Goal: Information Seeking & Learning: Learn about a topic

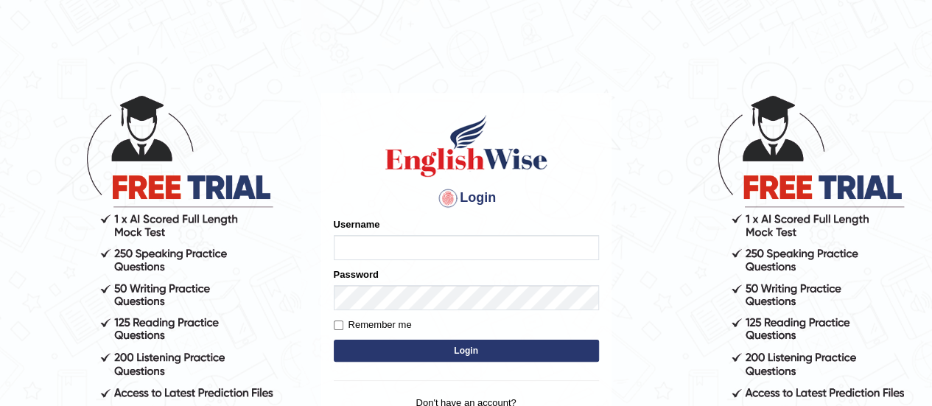
click at [0, 202] on body "Login Please fix the following errors: Username Password Remember me Login Don'…" at bounding box center [466, 249] width 932 height 406
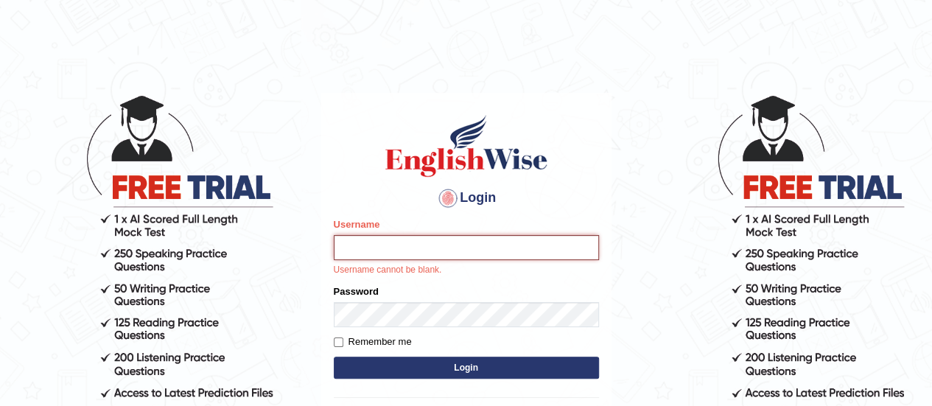
click at [385, 251] on input "Username" at bounding box center [466, 247] width 265 height 25
type input "[PERSON_NAME]"
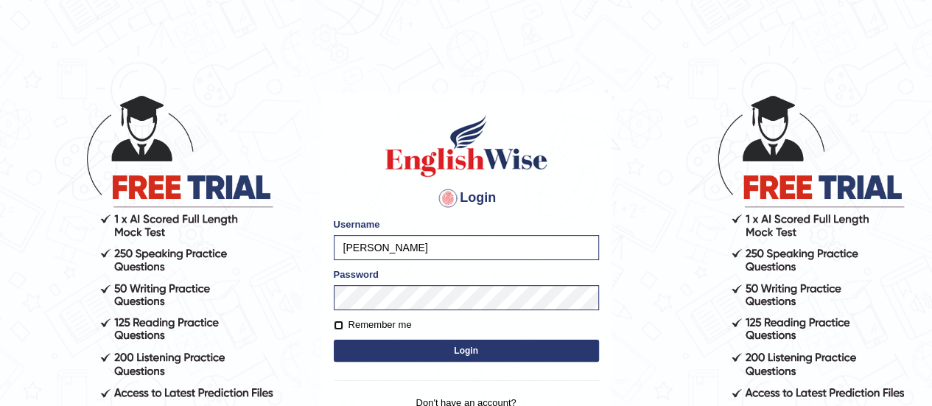
click at [337, 325] on input "Remember me" at bounding box center [339, 325] width 10 height 10
checkbox input "true"
click at [469, 348] on button "Login" at bounding box center [466, 351] width 265 height 22
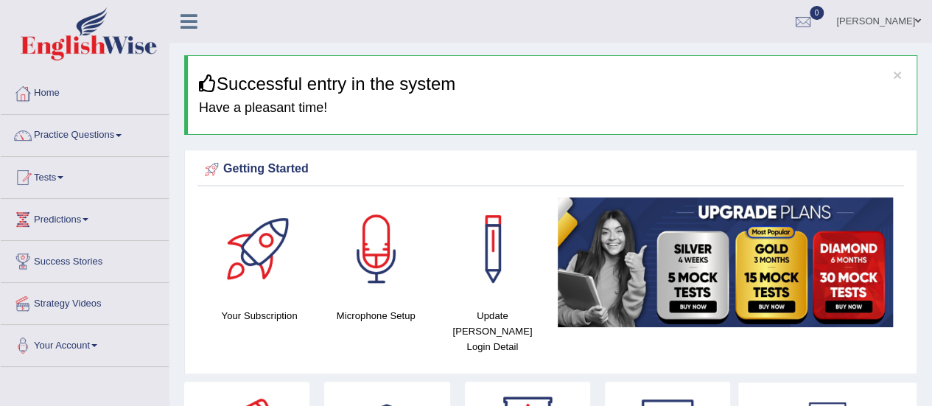
click at [122, 136] on span at bounding box center [119, 135] width 6 height 3
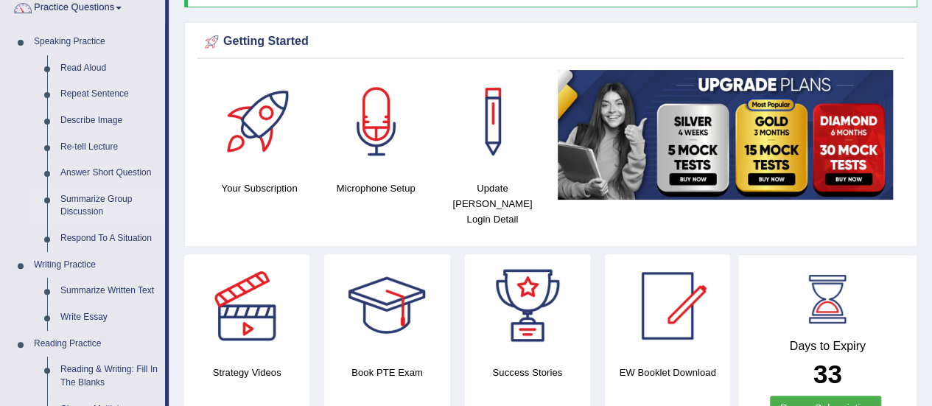
scroll to position [130, 0]
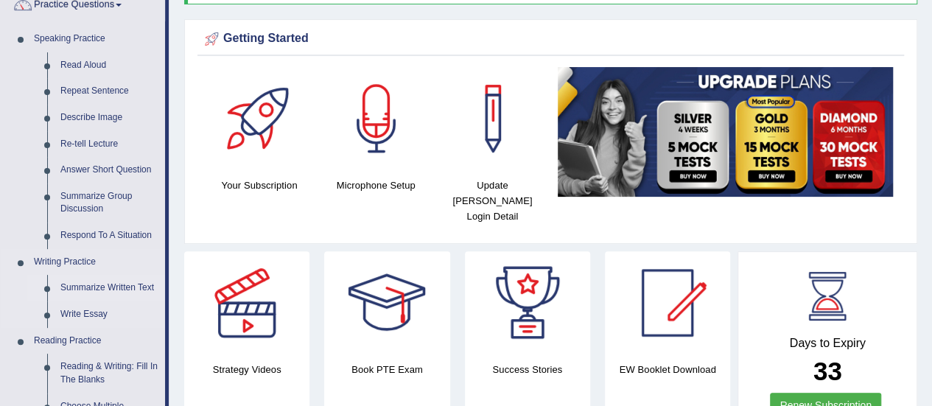
click at [110, 288] on link "Summarize Written Text" at bounding box center [109, 288] width 111 height 27
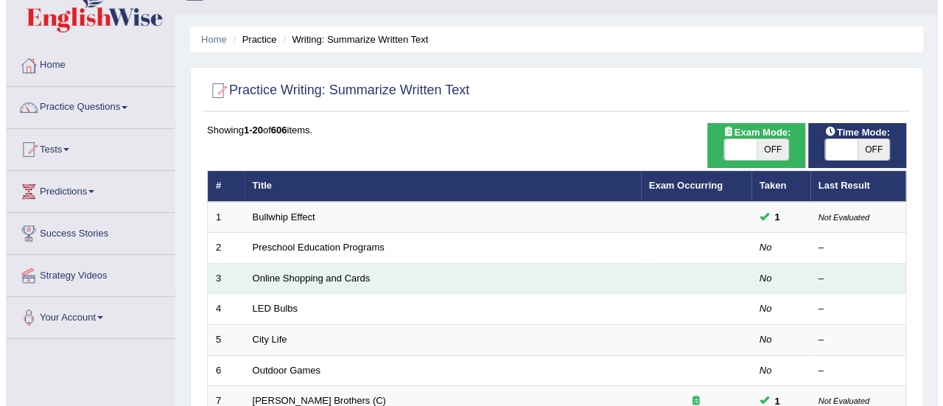
scroll to position [35, 0]
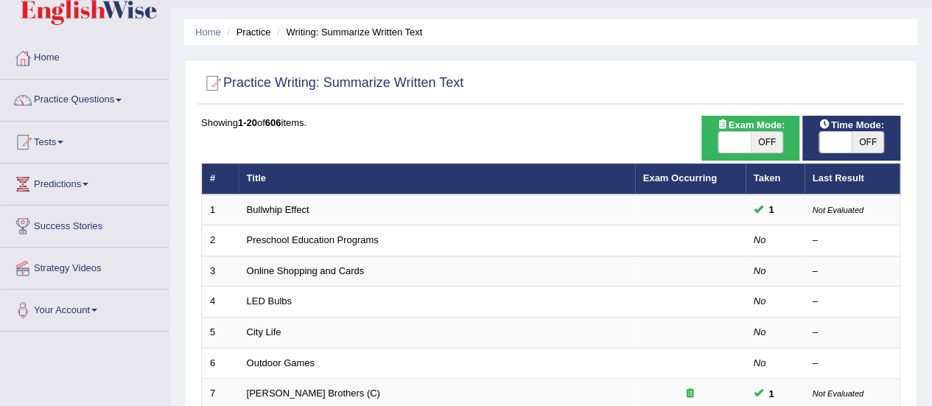
click at [765, 147] on span "OFF" at bounding box center [767, 142] width 32 height 21
checkbox input "true"
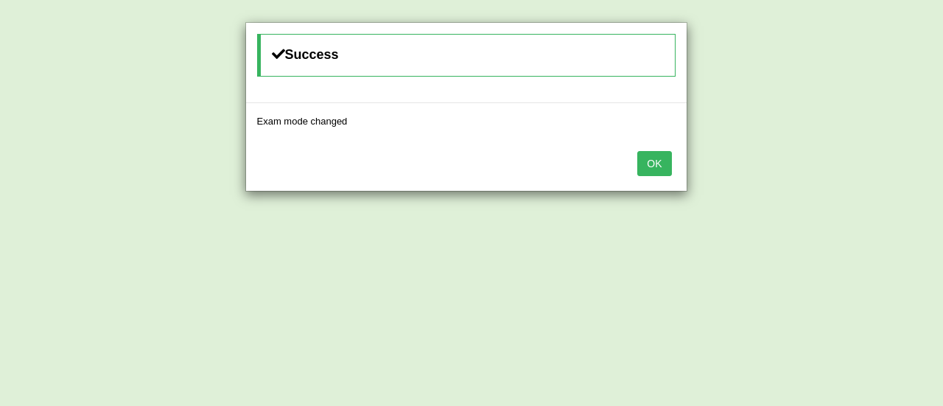
click at [659, 155] on button "OK" at bounding box center [654, 163] width 34 height 25
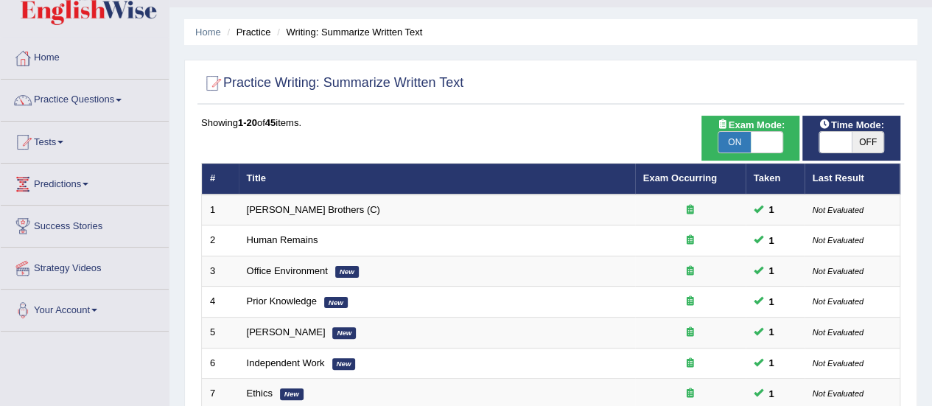
click at [863, 138] on span "OFF" at bounding box center [868, 142] width 32 height 21
checkbox input "true"
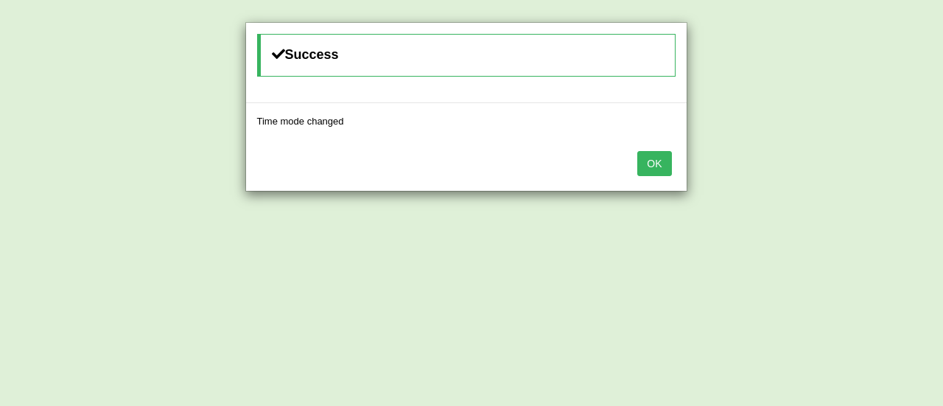
click at [658, 164] on button "OK" at bounding box center [654, 163] width 34 height 25
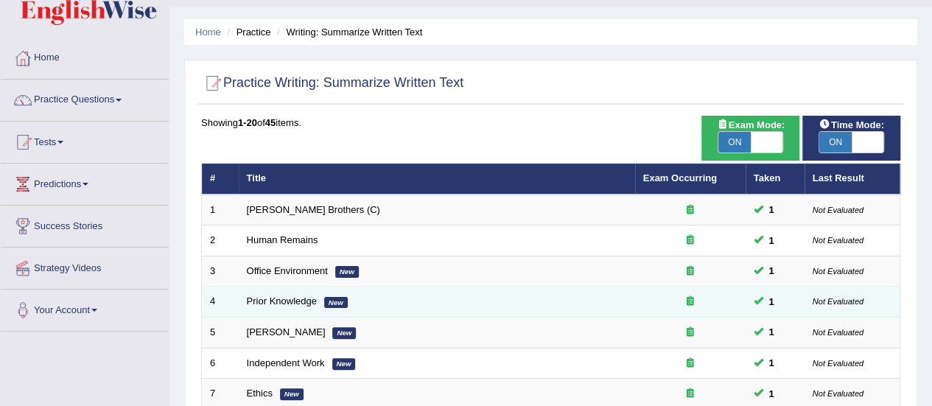
click at [492, 305] on td "Prior Knowledge New" at bounding box center [437, 302] width 396 height 31
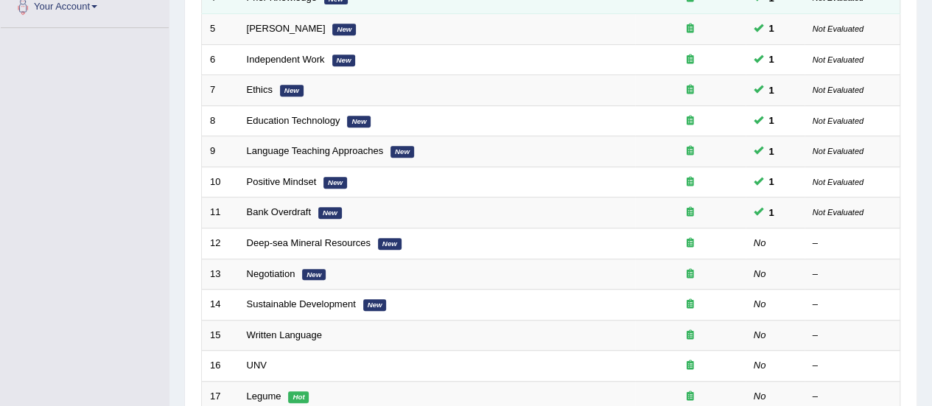
scroll to position [341, 0]
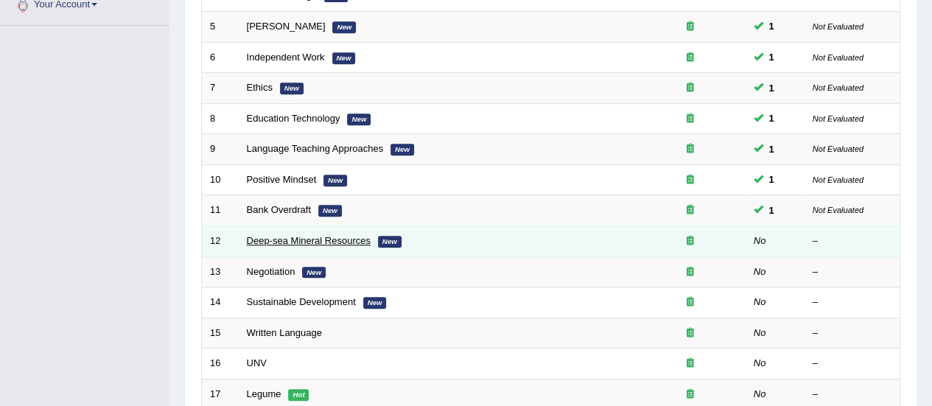
click at [346, 240] on link "Deep-sea Mineral Resources" at bounding box center [309, 240] width 124 height 11
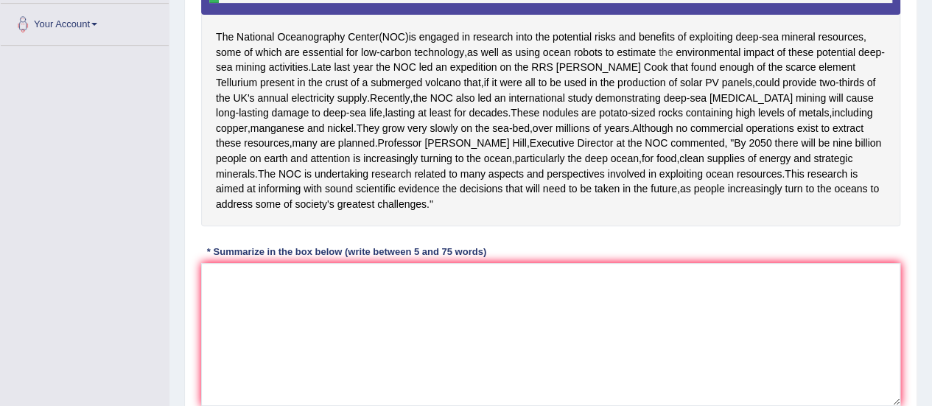
scroll to position [320, 0]
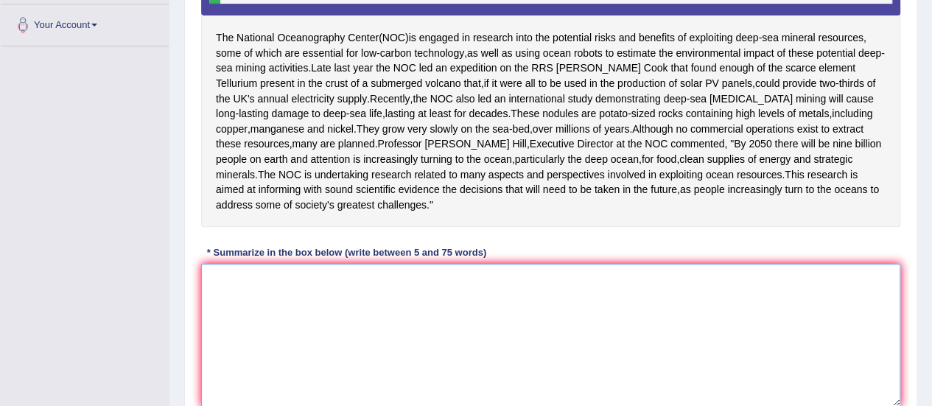
click at [244, 338] on textarea at bounding box center [550, 335] width 699 height 143
type textarea "N"
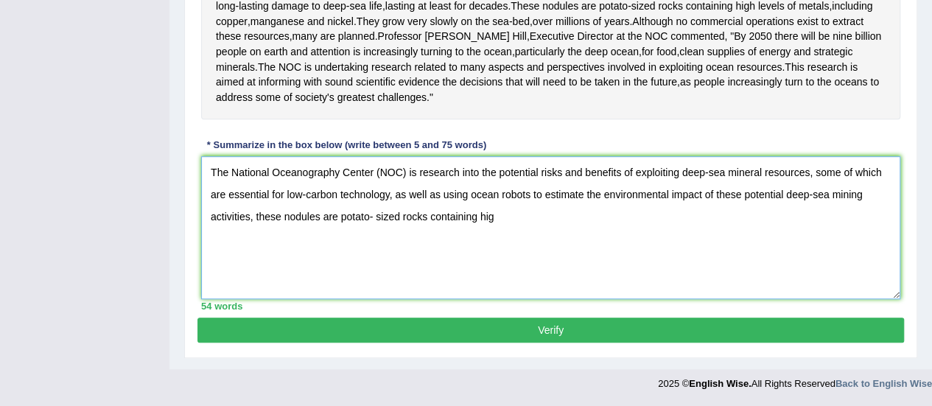
scroll to position [391, 0]
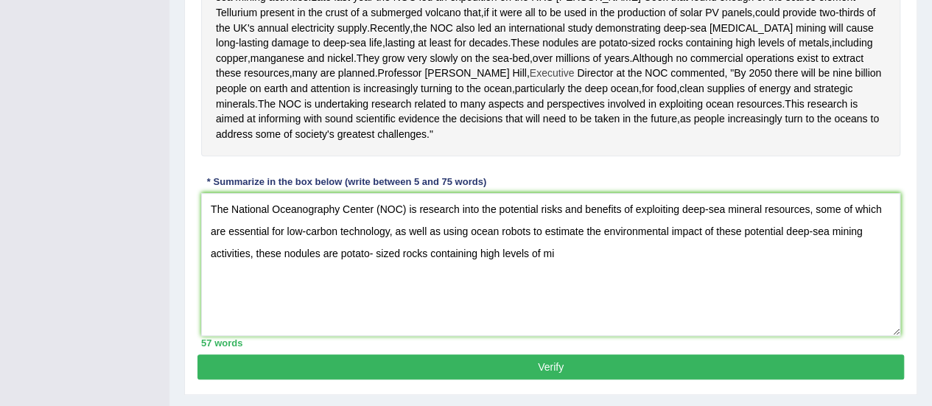
click at [530, 81] on span "Executive" at bounding box center [552, 73] width 45 height 15
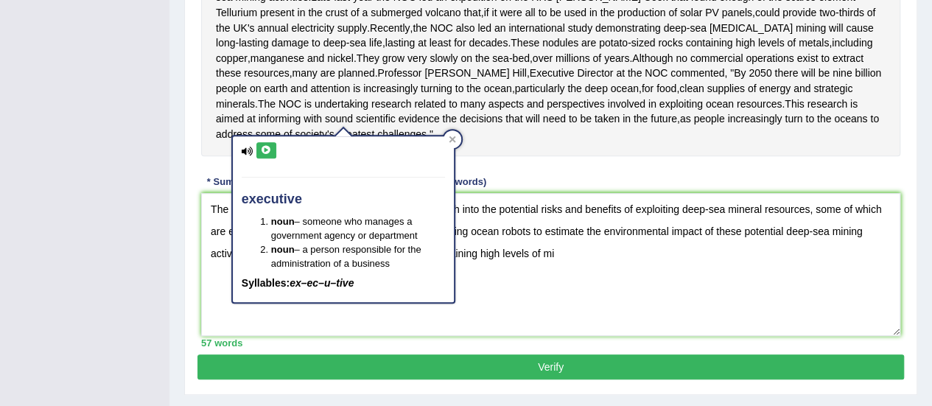
click at [44, 191] on div "Toggle navigation Home Practice Questions Speaking Practice Read Aloud Repeat S…" at bounding box center [466, 22] width 932 height 827
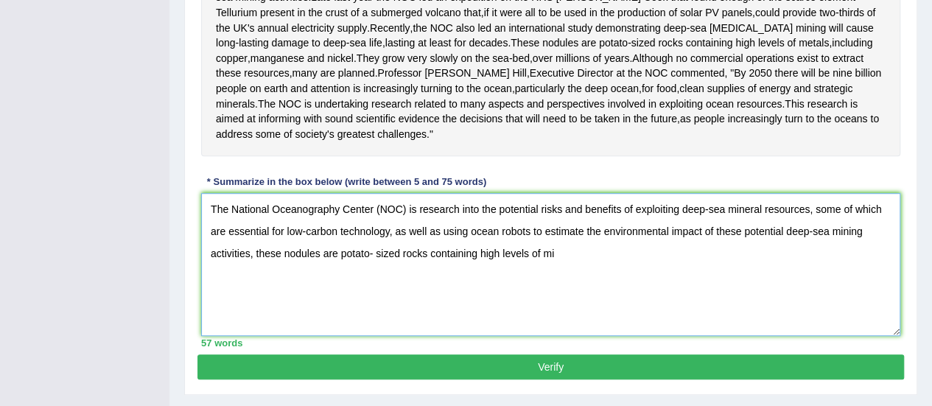
click at [557, 301] on textarea "The National Oceanography Center (NOC) is research into the potential risks and…" at bounding box center [550, 264] width 699 height 143
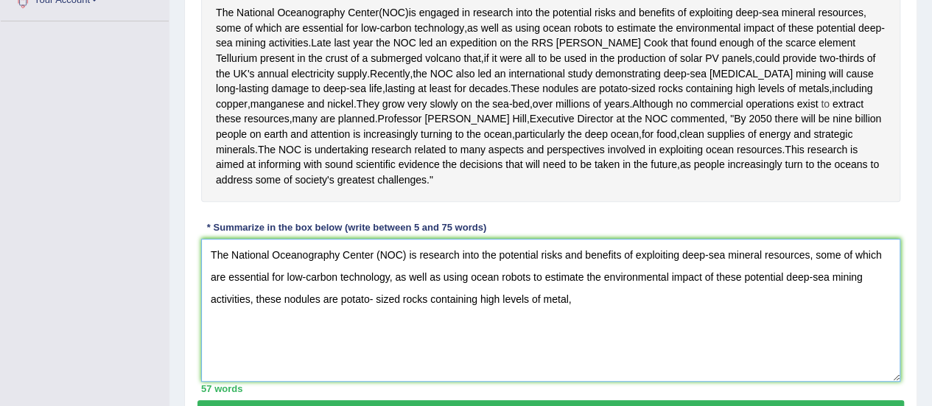
scroll to position [337, 0]
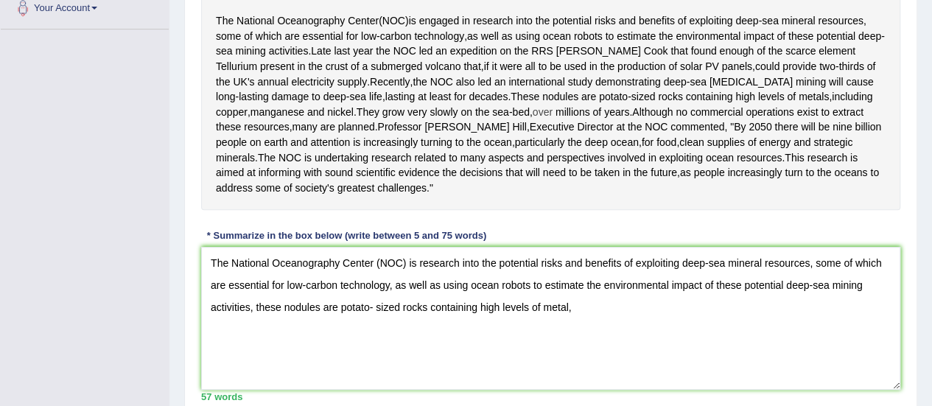
click at [533, 120] on span "over" at bounding box center [543, 112] width 20 height 15
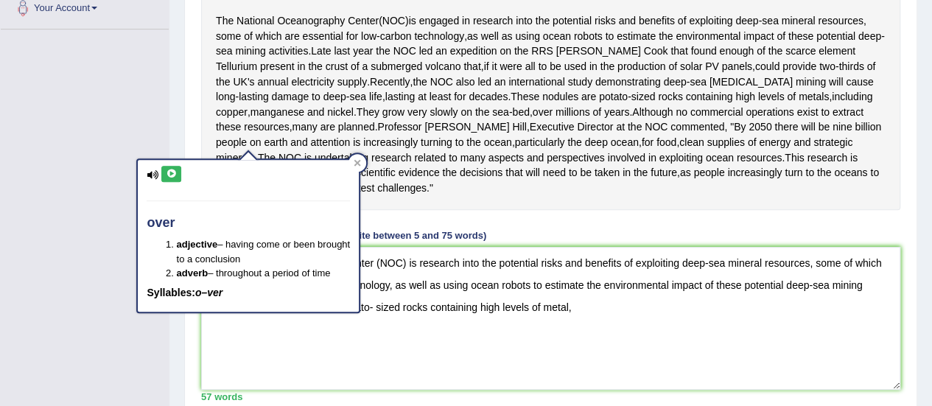
click at [551, 211] on div "The National Oceanography Center ( NOC ) is engaged in research into the potent…" at bounding box center [550, 76] width 699 height 269
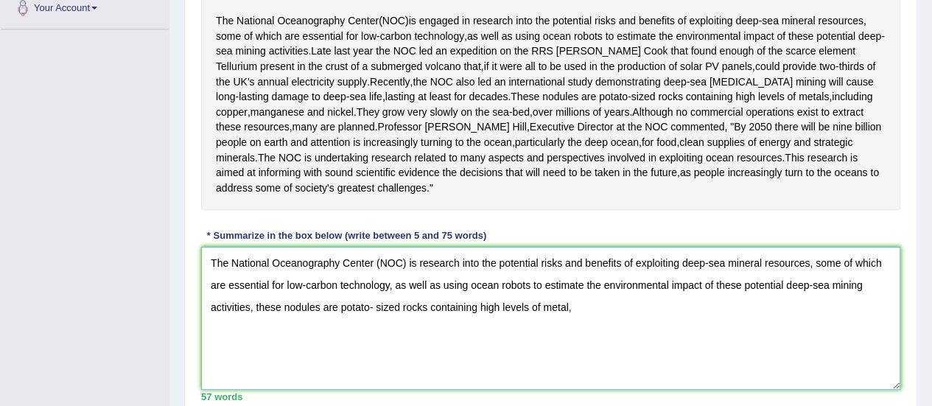
click at [572, 354] on textarea "The National Oceanography Center (NOC) is research into the potential risks and…" at bounding box center [550, 318] width 699 height 143
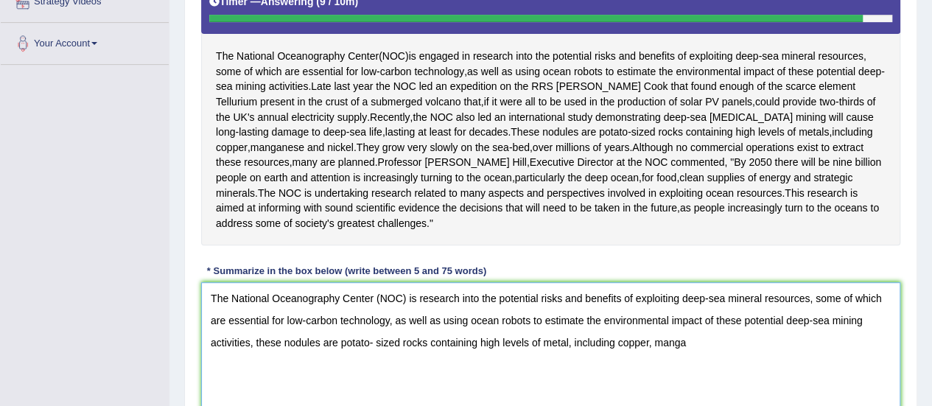
scroll to position [299, 0]
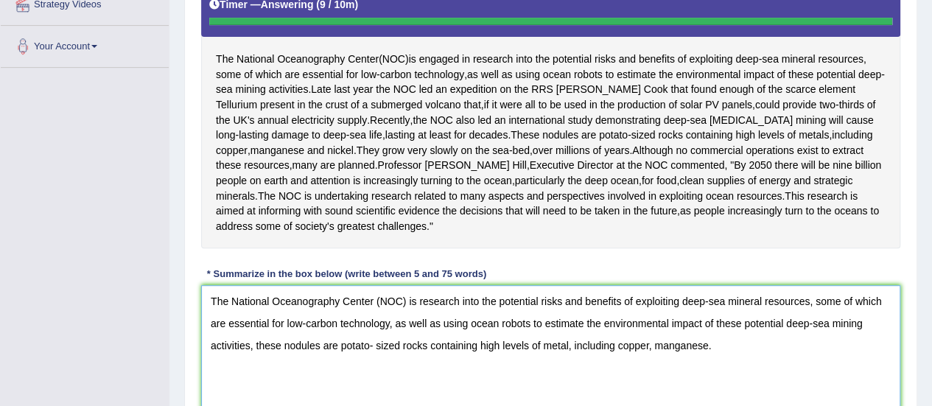
type textarea "The National Oceanography Center (NOC) is research into the potential risks and…"
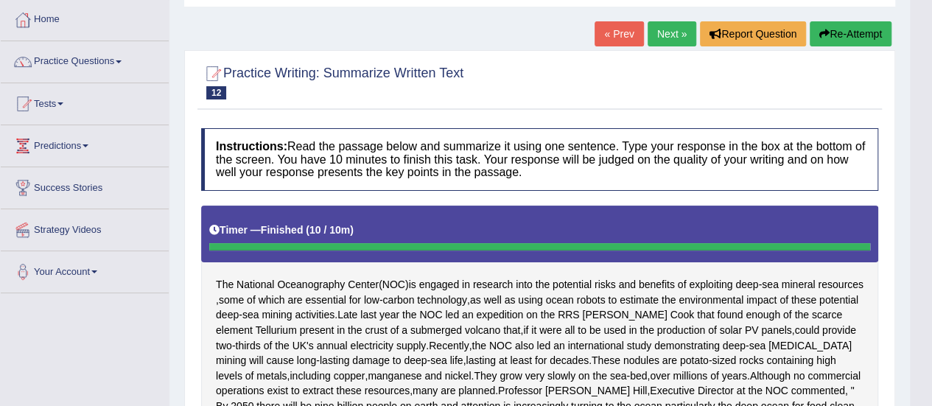
scroll to position [49, 0]
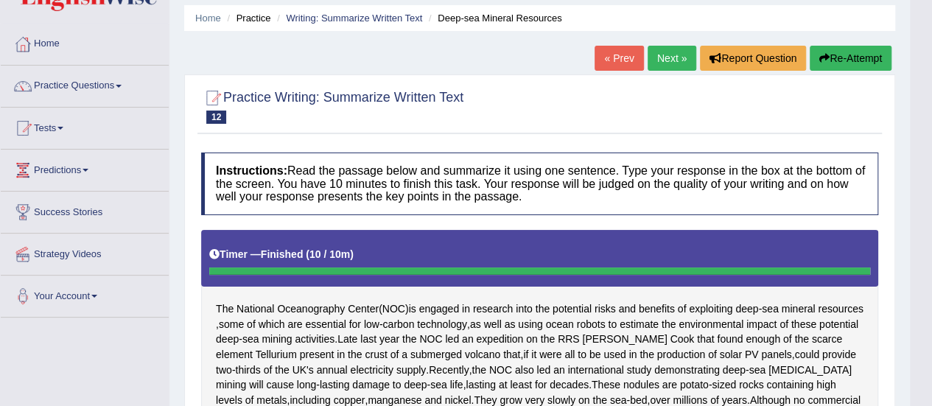
click at [661, 61] on link "Next »" at bounding box center [672, 58] width 49 height 25
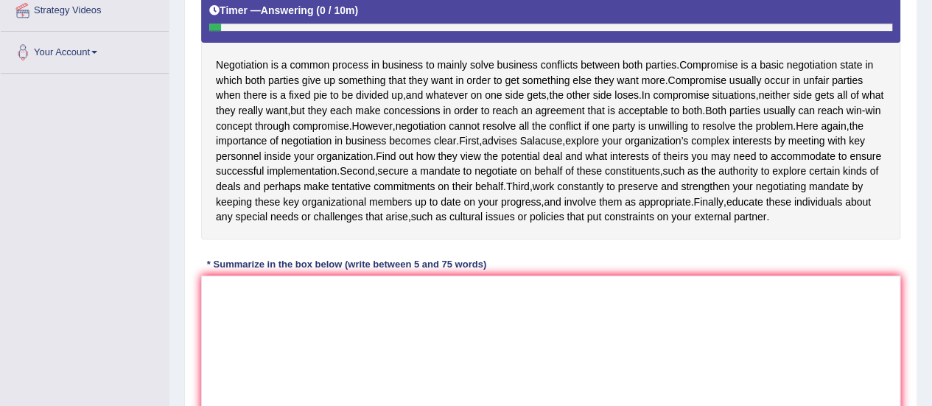
scroll to position [301, 0]
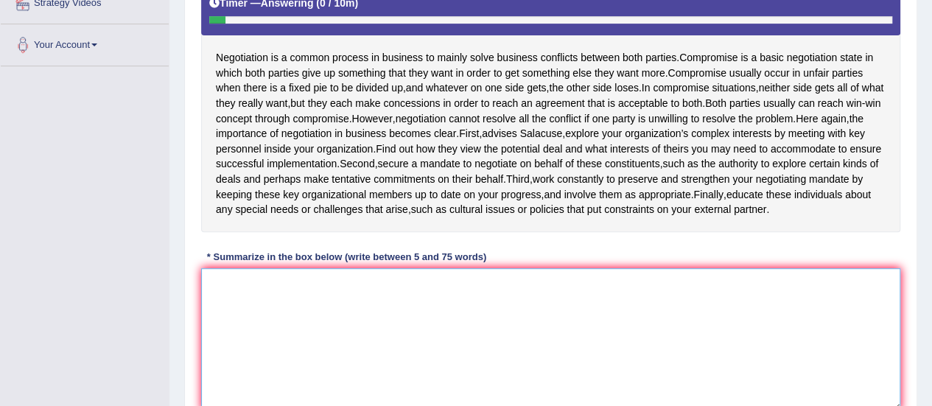
click at [246, 345] on textarea at bounding box center [550, 339] width 699 height 143
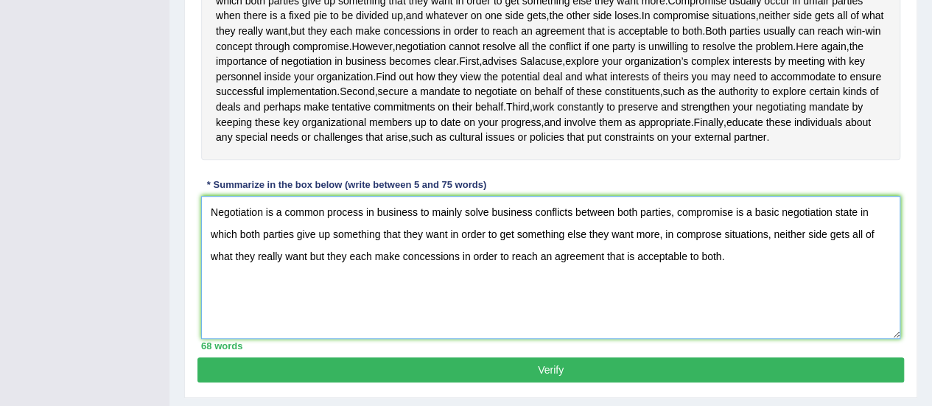
scroll to position [374, 0]
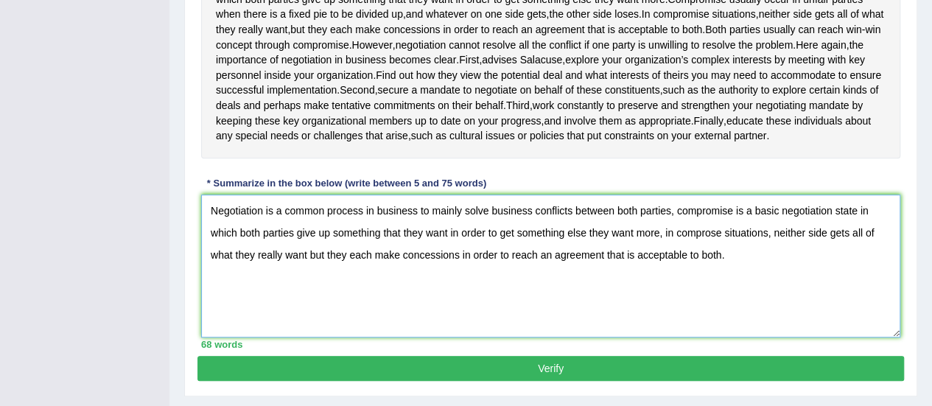
click at [510, 273] on textarea "Negotiation is a common process in business to mainly solve business conflicts …" at bounding box center [550, 265] width 699 height 143
type textarea "Negotiation is a common process in business to mainly solve business conflicts …"
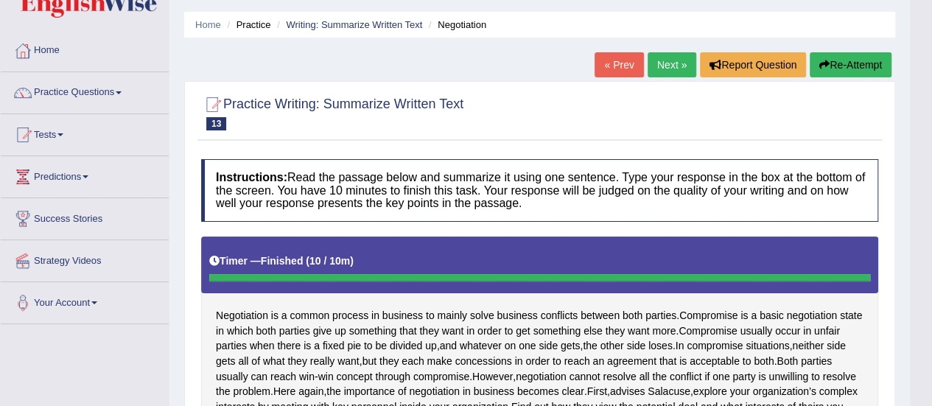
scroll to position [0, 0]
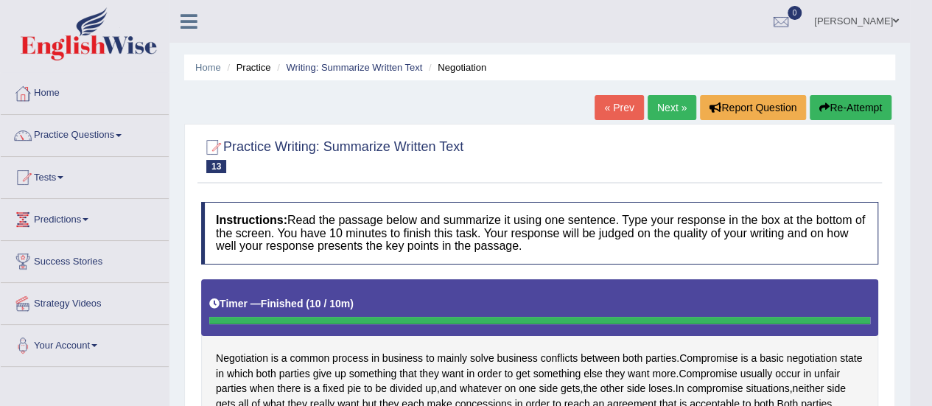
click at [661, 105] on link "Next »" at bounding box center [672, 107] width 49 height 25
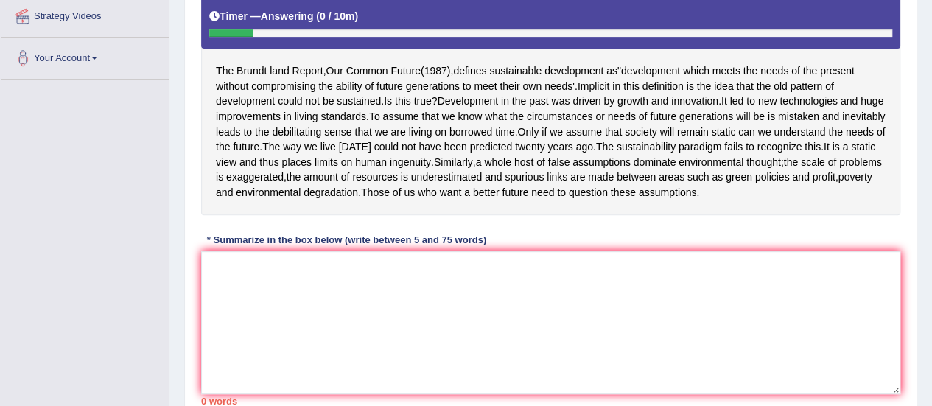
click at [449, 109] on div "The Brundt land Report , Our Common Future ( 1987 ), defines sustainable develo…" at bounding box center [550, 103] width 699 height 223
click at [234, 374] on textarea at bounding box center [550, 322] width 699 height 143
click at [234, 312] on textarea at bounding box center [550, 322] width 699 height 143
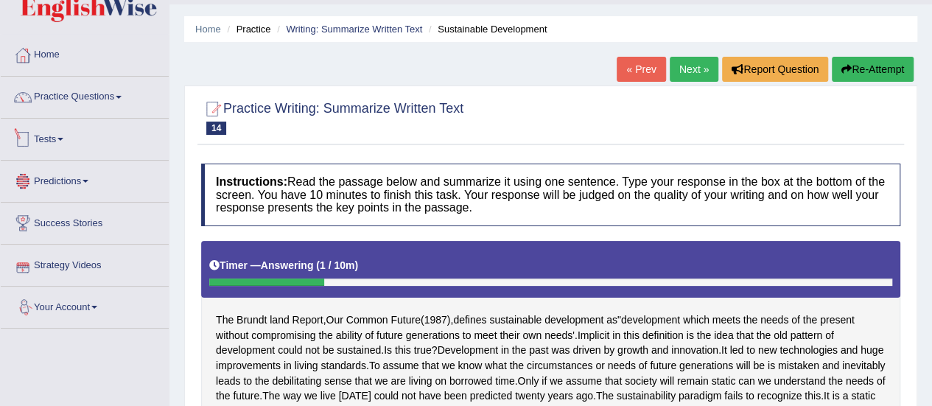
scroll to position [1, 0]
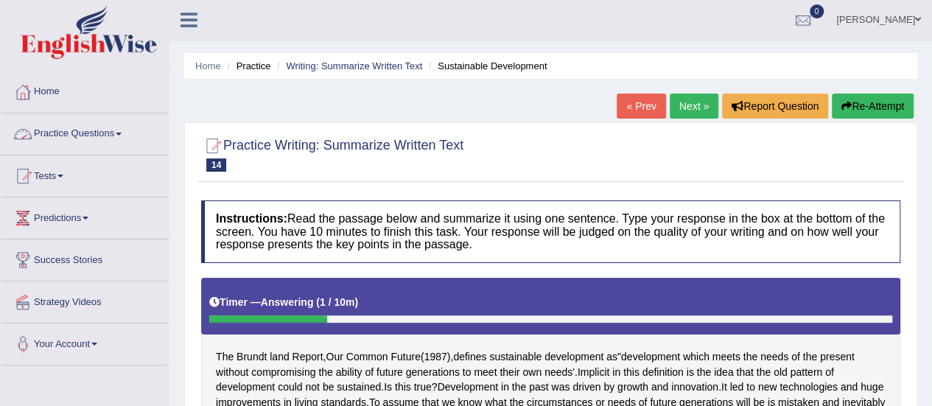
type textarea "Development in the past"
click at [134, 130] on link "Practice Questions" at bounding box center [85, 131] width 168 height 37
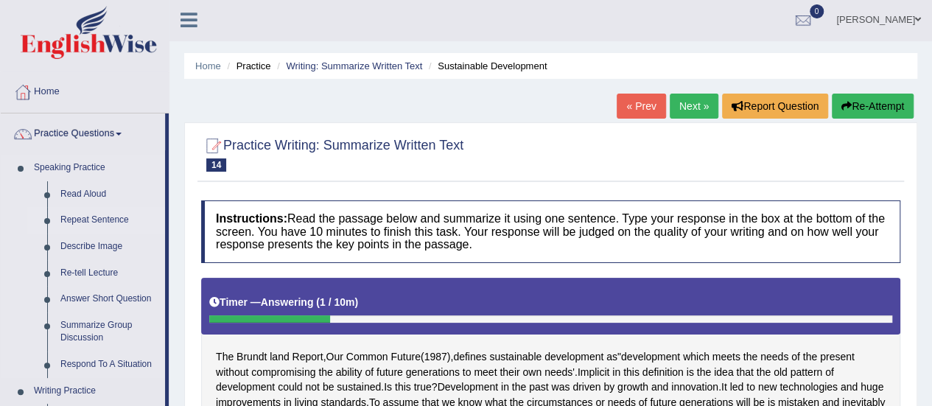
click at [106, 225] on link "Repeat Sentence" at bounding box center [109, 220] width 111 height 27
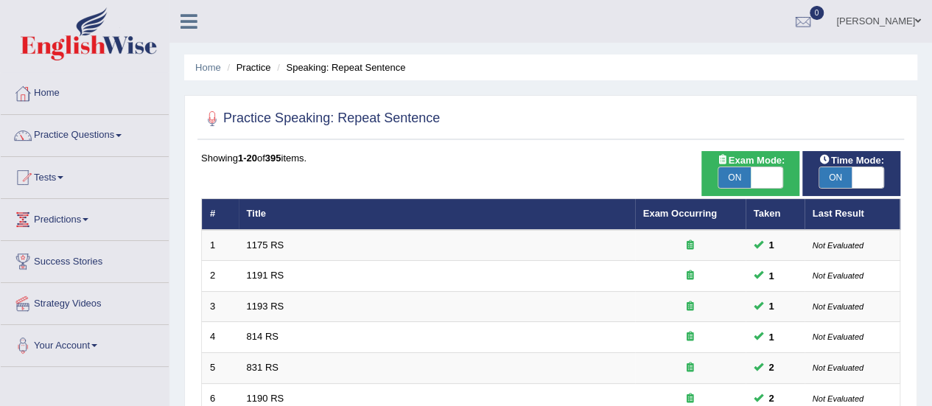
click at [125, 137] on link "Practice Questions" at bounding box center [85, 133] width 168 height 37
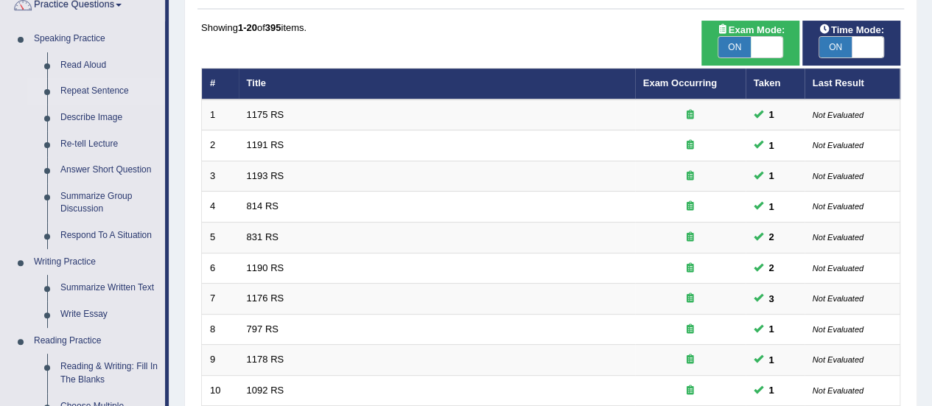
scroll to position [131, 0]
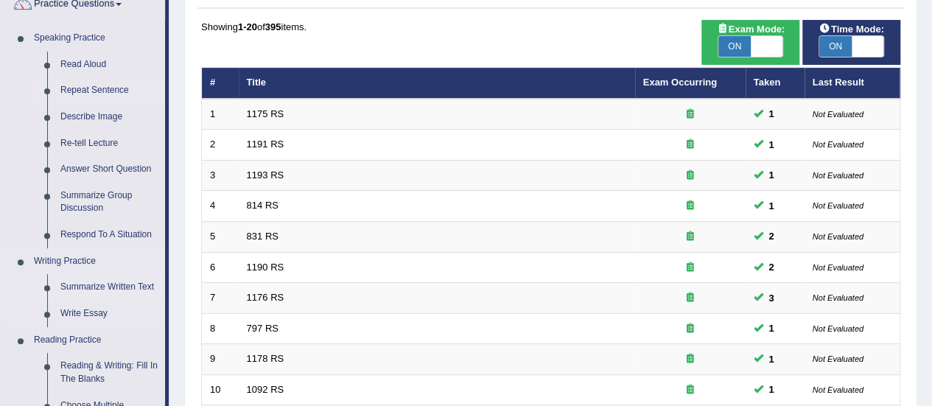
click at [141, 284] on link "Summarize Written Text" at bounding box center [109, 287] width 111 height 27
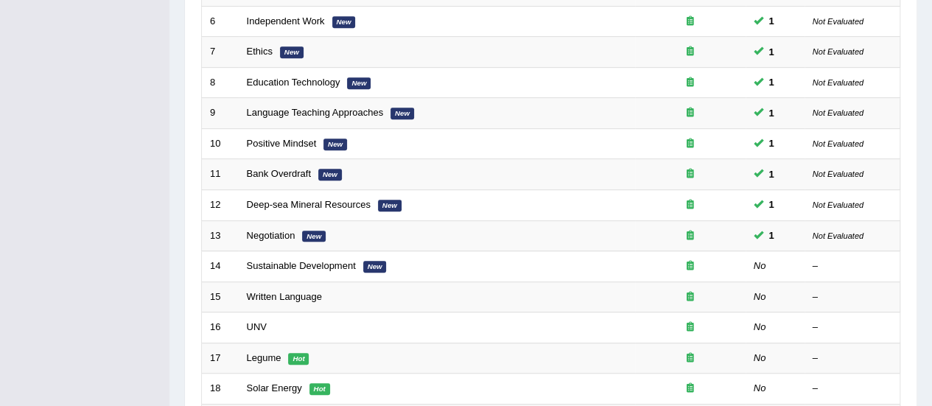
scroll to position [378, 0]
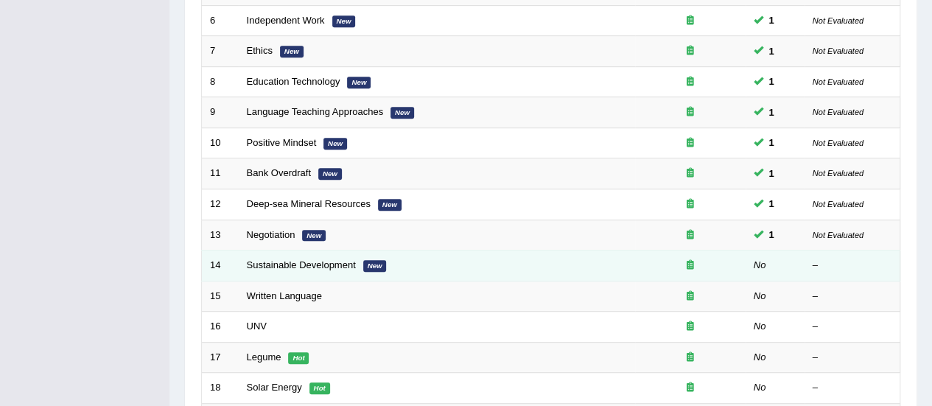
click at [402, 259] on td "Sustainable Development New" at bounding box center [437, 265] width 396 height 31
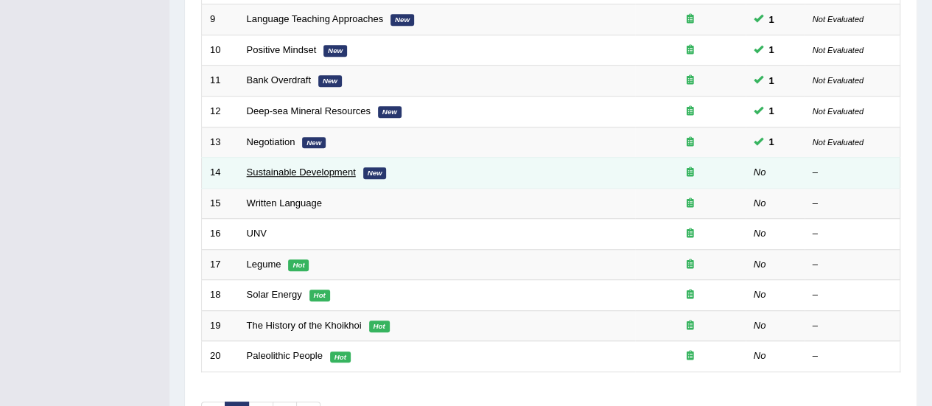
scroll to position [471, 0]
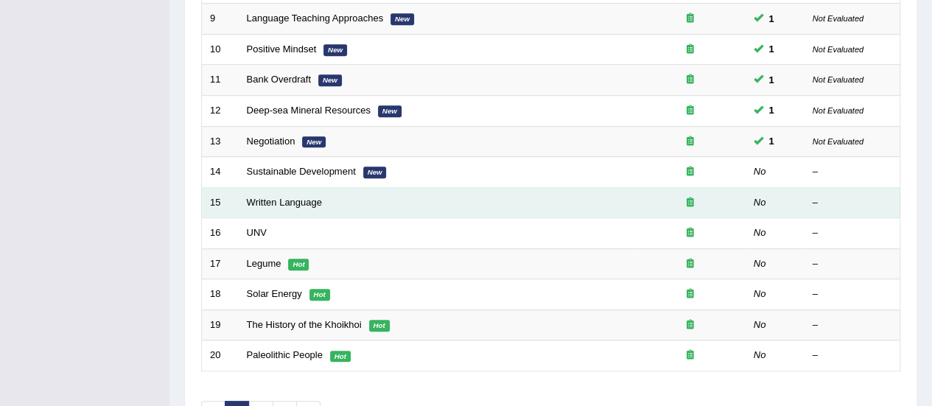
click at [283, 188] on td "Written Language" at bounding box center [437, 202] width 396 height 31
click at [301, 198] on link "Written Language" at bounding box center [284, 202] width 75 height 11
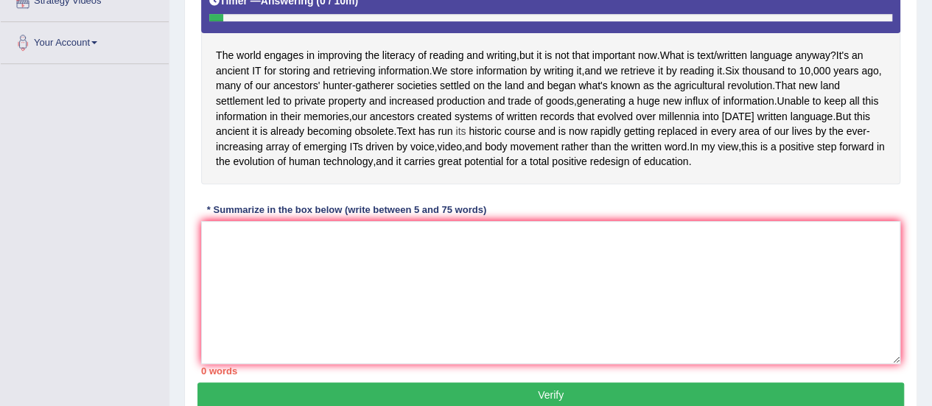
scroll to position [302, 0]
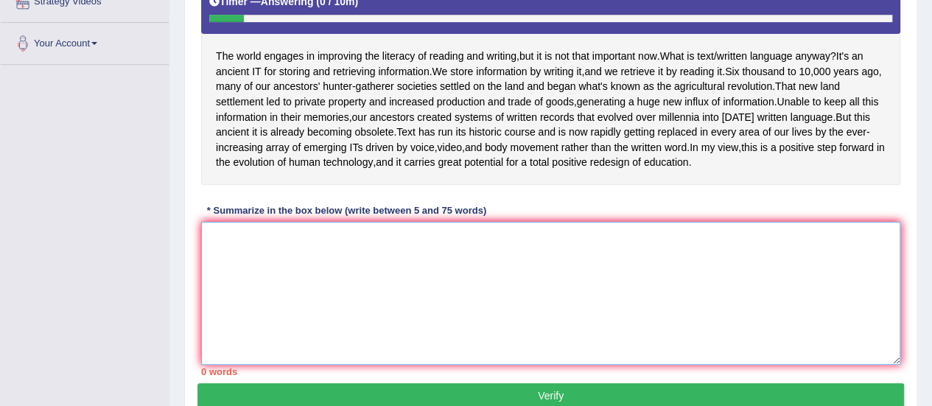
click at [239, 291] on textarea at bounding box center [550, 293] width 699 height 143
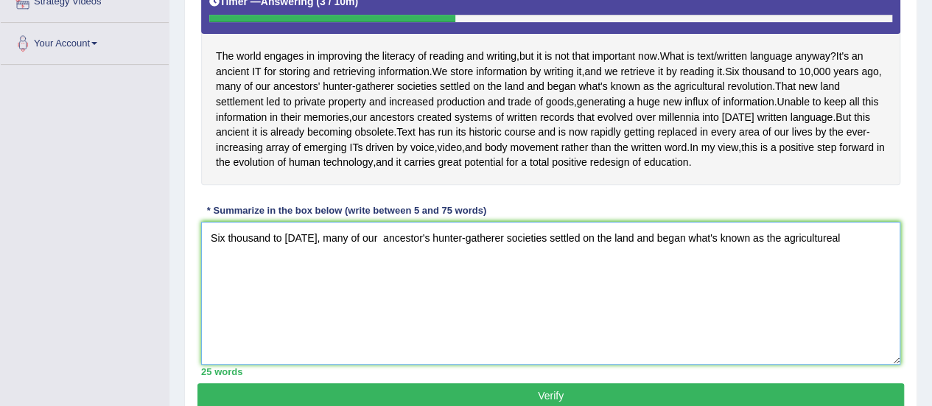
click at [880, 271] on textarea "Six thousand to 10,000 years ago, many of our ancestor's hunter-gatherer societ…" at bounding box center [550, 293] width 699 height 143
click at [887, 265] on textarea "Six thousand to 10,000 years ago, many of our ancestor's hunter-gatherer societ…" at bounding box center [550, 293] width 699 height 143
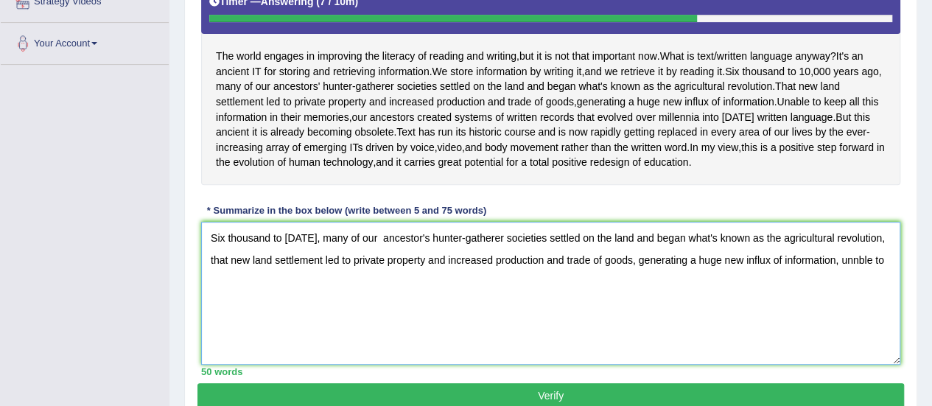
click at [226, 316] on textarea "Six thousand to 10,000 years ago, many of our ancestor's hunter-gatherer societ…" at bounding box center [550, 293] width 699 height 143
click at [256, 315] on textarea "Six thousand to 10,000 years ago, many of our ancestor's hunter-gatherer societ…" at bounding box center [550, 293] width 699 height 143
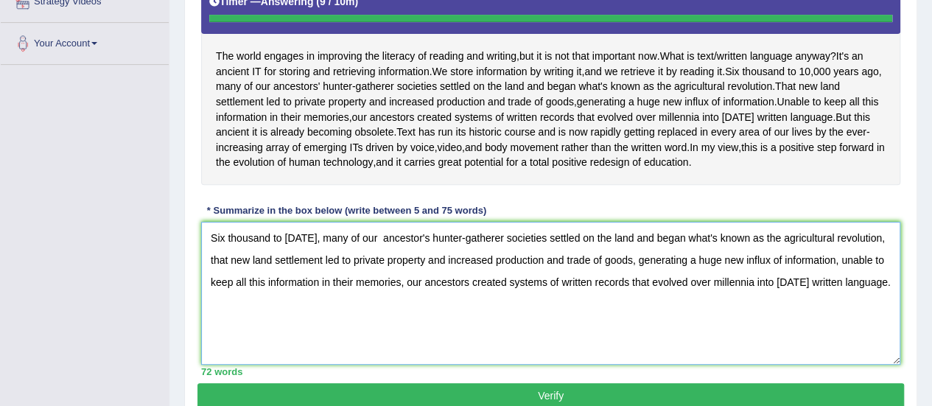
type textarea "Six thousand to 10,000 years ago, many of our ancestor's hunter-gatherer societ…"
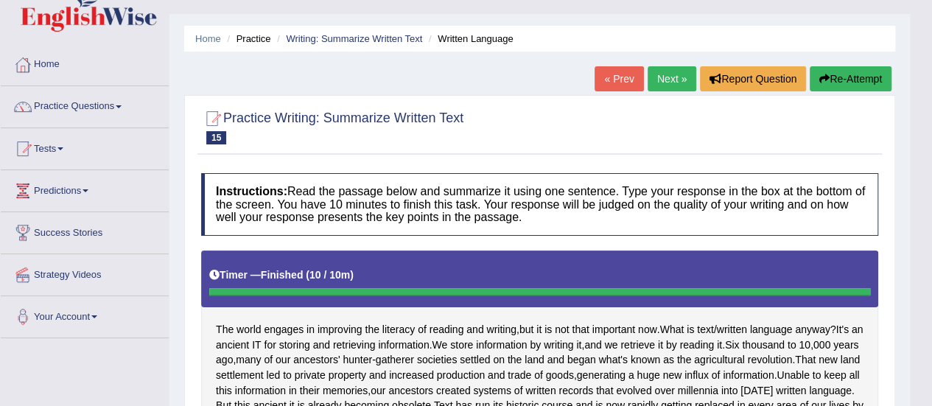
scroll to position [0, 0]
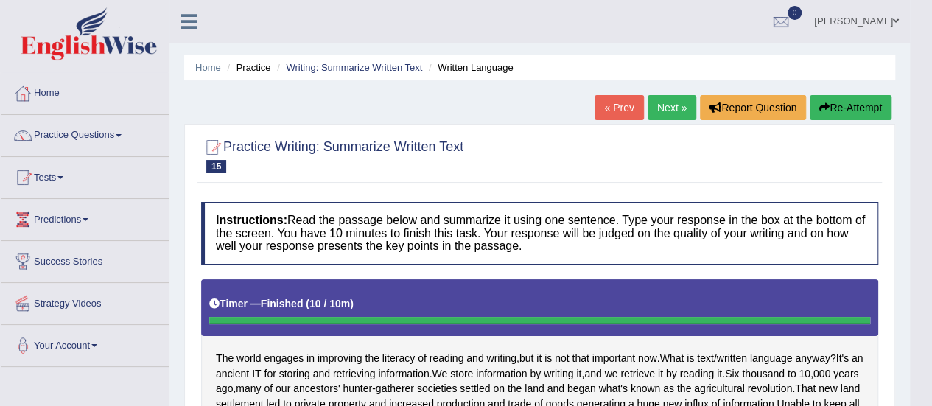
click at [673, 104] on link "Next »" at bounding box center [672, 107] width 49 height 25
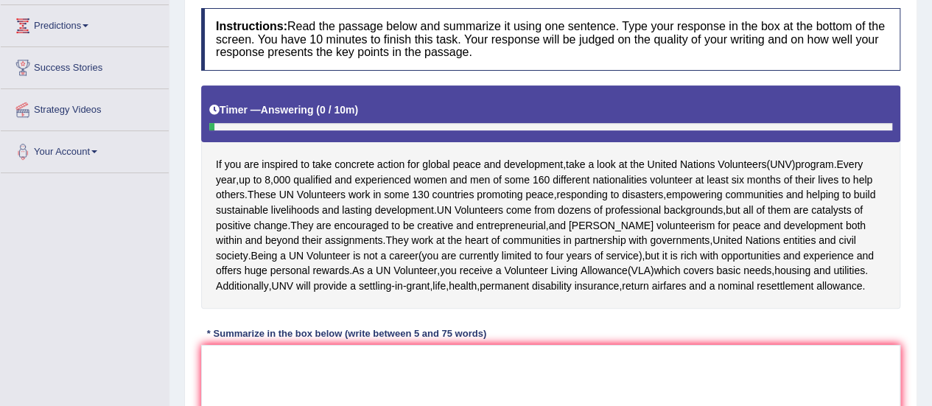
scroll to position [194, 0]
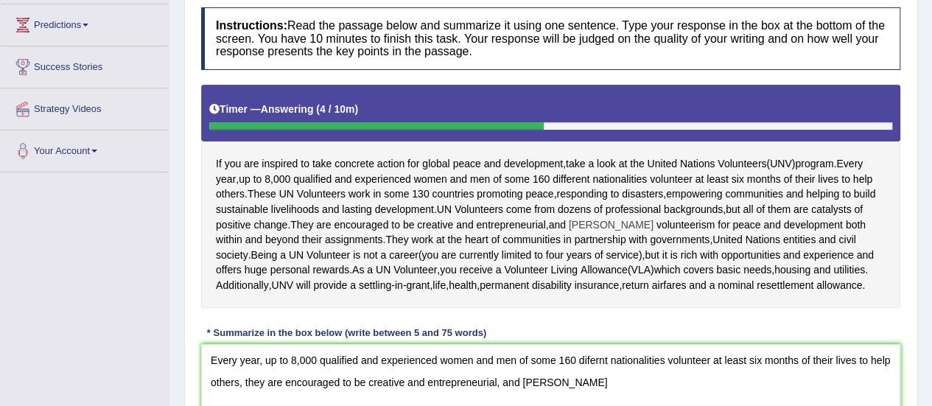
drag, startPoint x: 479, startPoint y: 228, endPoint x: 586, endPoint y: 227, distance: 107.6
click at [586, 227] on div "If you are inspired to take concrete action for global peace and development , …" at bounding box center [550, 196] width 699 height 223
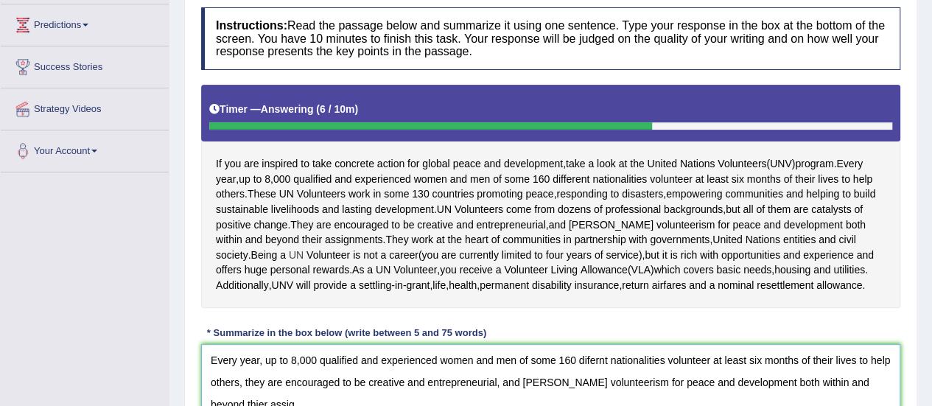
scroll to position [197, 0]
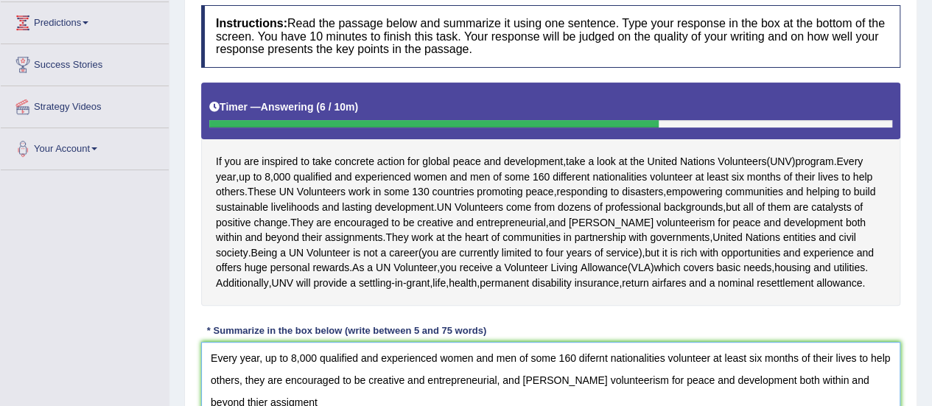
click at [231, 403] on textarea "Every year, up to 8,000 qualified and experienced women and men of some 160 dif…" at bounding box center [550, 413] width 699 height 143
click at [233, 403] on textarea "Every year, up to 8,000 qualified and experienced women and men of some 160 dif…" at bounding box center [550, 413] width 699 height 143
click at [265, 400] on textarea "Every year, up to 8,000 qualified and experienced women and men of some 160 dif…" at bounding box center [550, 413] width 699 height 143
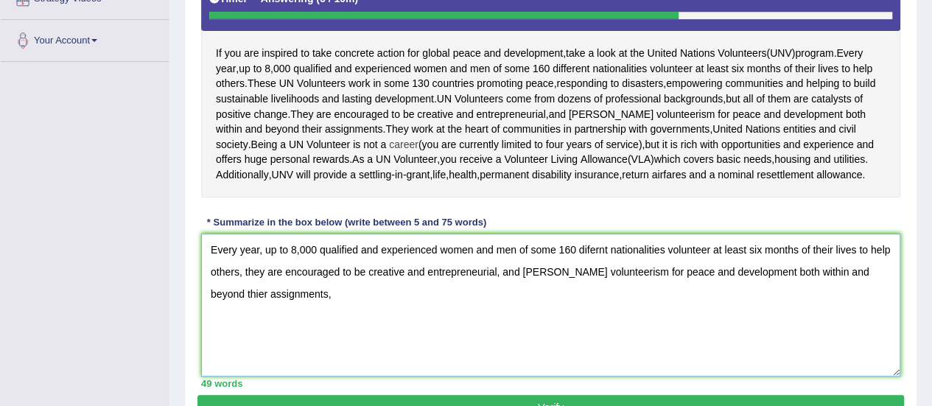
scroll to position [300, 0]
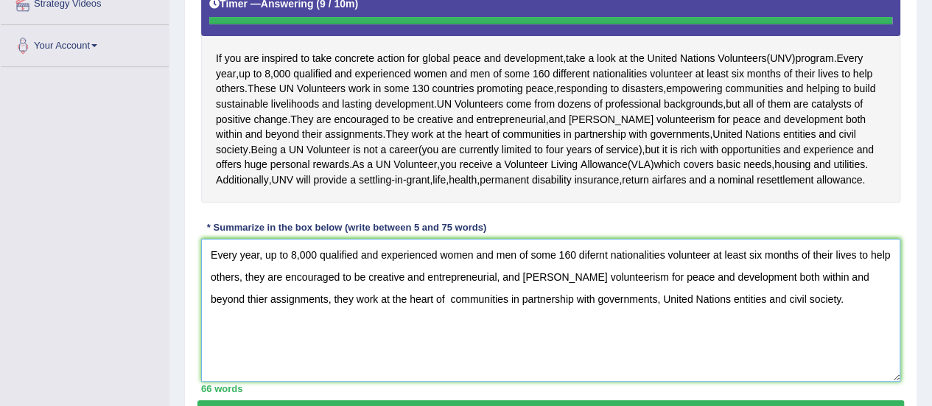
type textarea "Every year, up to 8,000 qualified and experienced women and men of some 160 dif…"
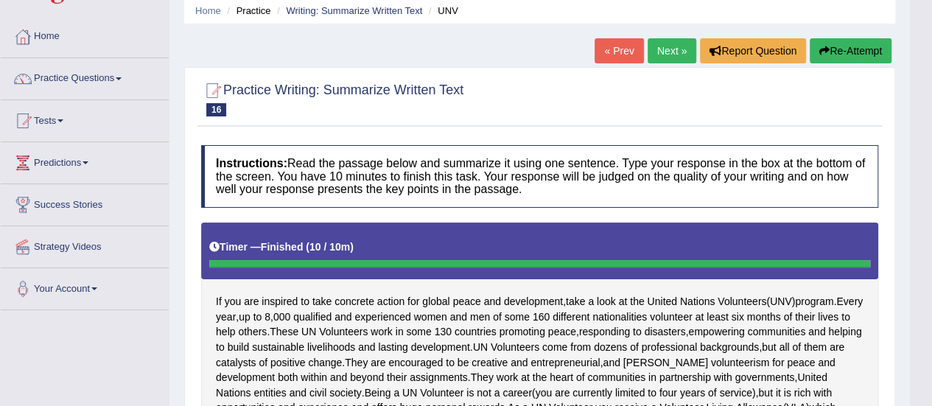
scroll to position [0, 0]
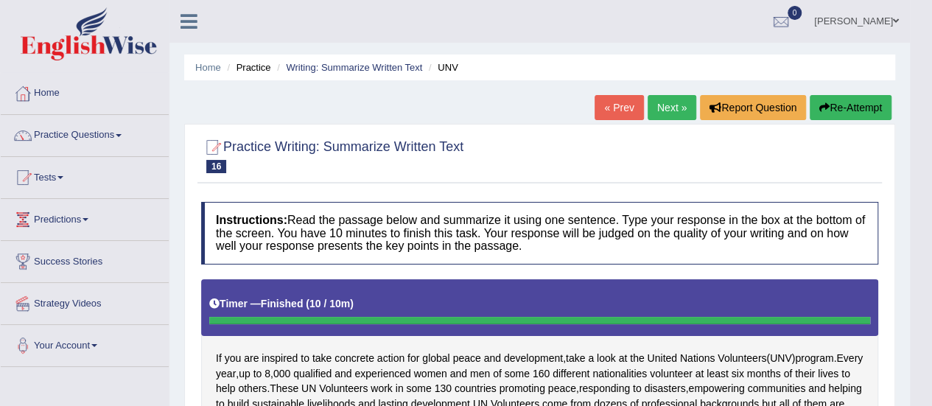
click at [668, 104] on link "Next »" at bounding box center [672, 107] width 49 height 25
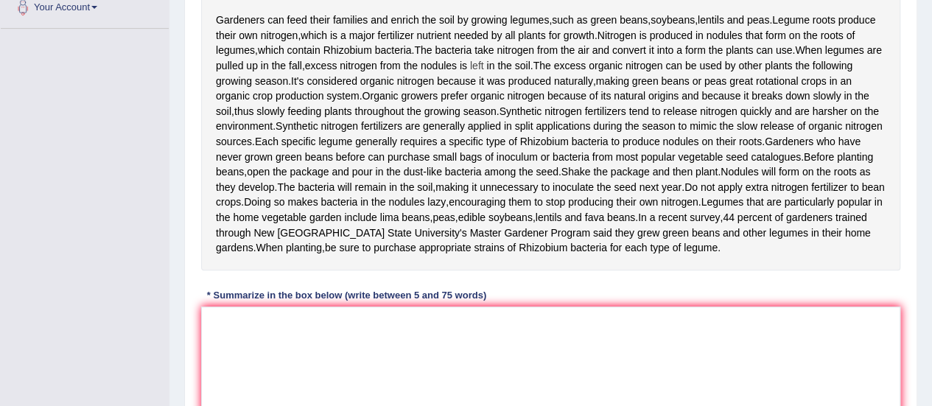
scroll to position [340, 0]
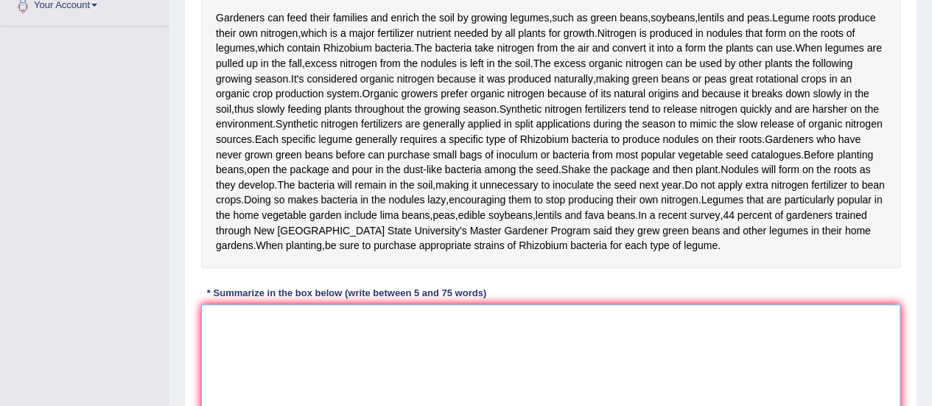
click at [219, 365] on textarea at bounding box center [550, 375] width 699 height 143
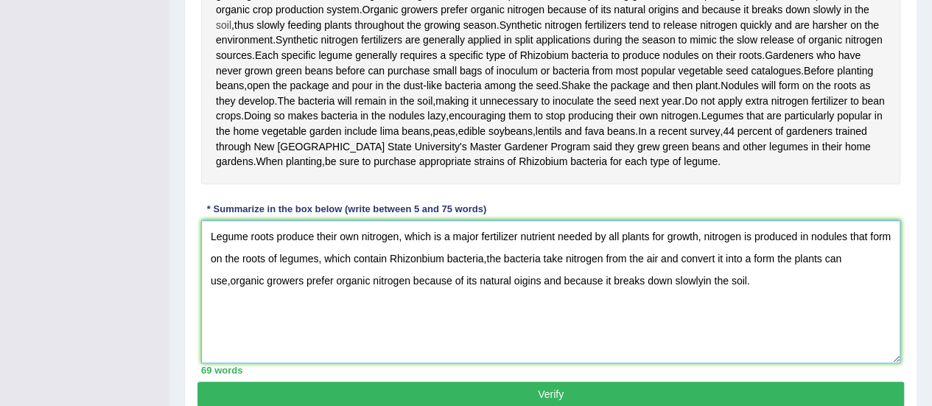
scroll to position [448, 0]
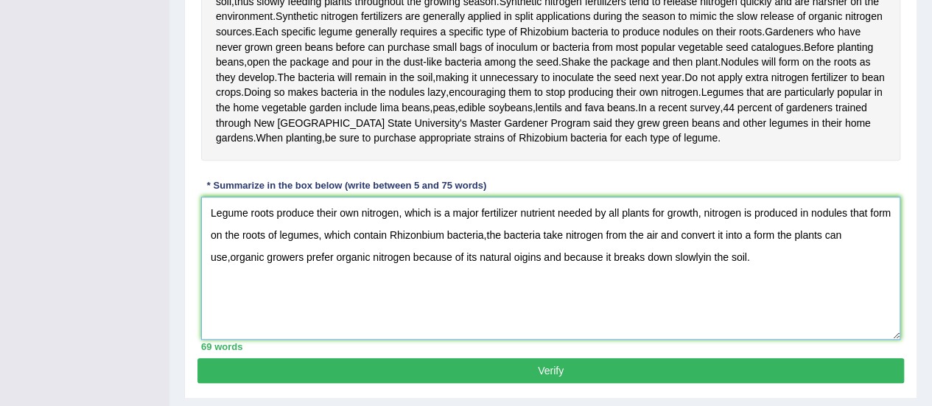
click at [710, 301] on textarea "Legume roots produce their own nitrogen, which is a major fertilizer nutrient n…" at bounding box center [550, 268] width 699 height 143
click at [702, 301] on textarea "Legume roots produce their own nitrogen, which is a major fertilizer nutrient n…" at bounding box center [550, 268] width 699 height 143
click at [227, 302] on textarea "Legume roots produce their own nitrogen, which is a major fertilizer nutrient n…" at bounding box center [550, 268] width 699 height 143
click at [229, 299] on textarea "Legume roots produce their own nitrogen, which is a major fertilizer nutrient n…" at bounding box center [550, 268] width 699 height 143
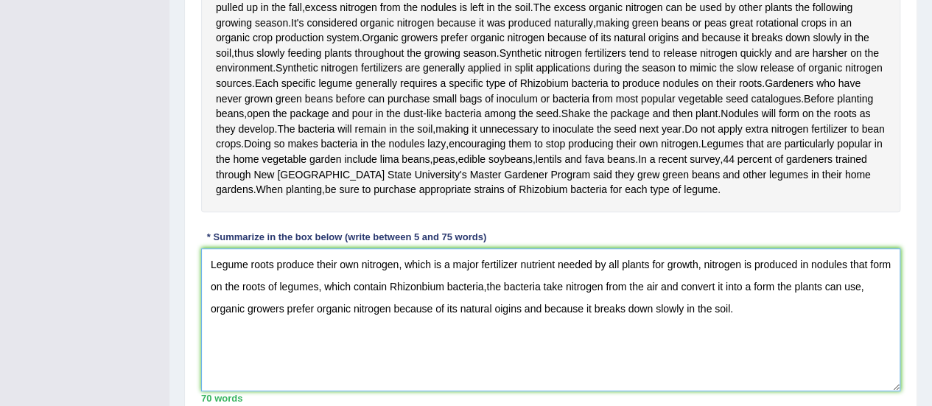
scroll to position [402, 0]
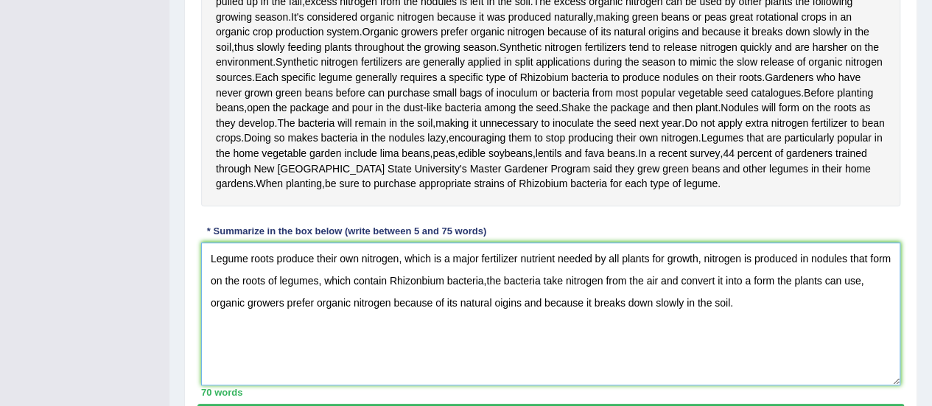
type textarea "Legume roots produce their own nitrogen, which is a major fertilizer nutrient n…"
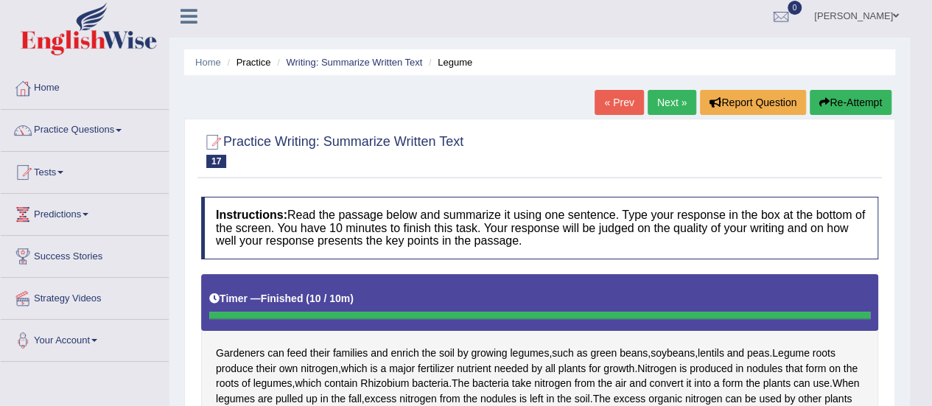
scroll to position [4, 0]
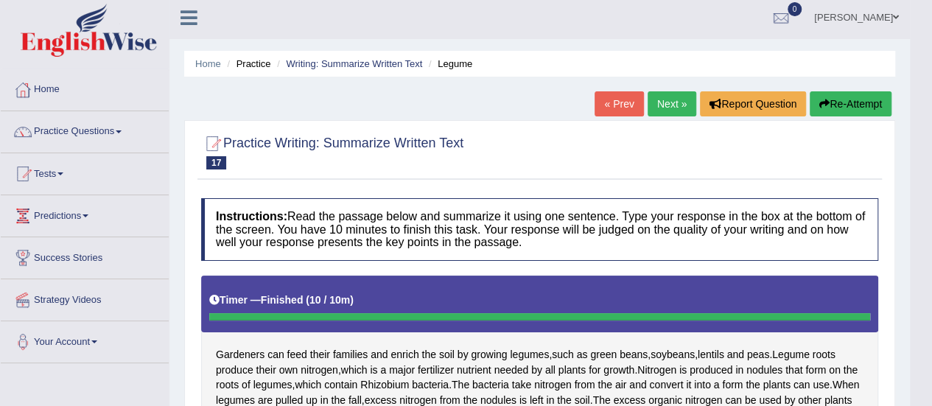
click at [672, 107] on link "Next »" at bounding box center [672, 103] width 49 height 25
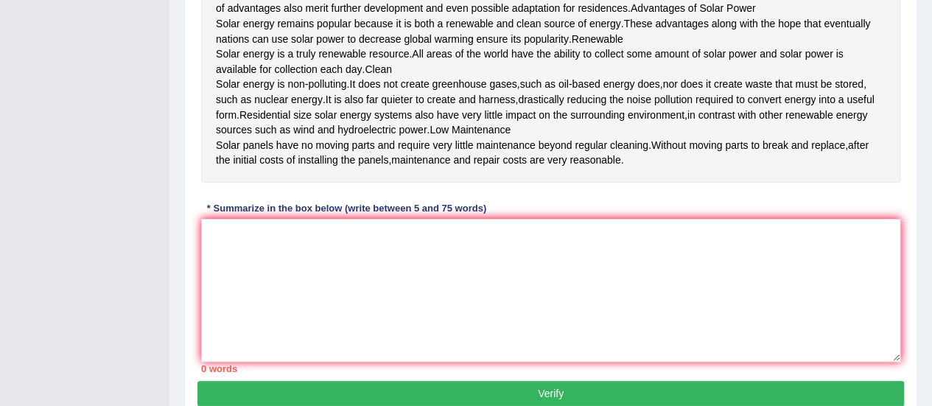
scroll to position [384, 0]
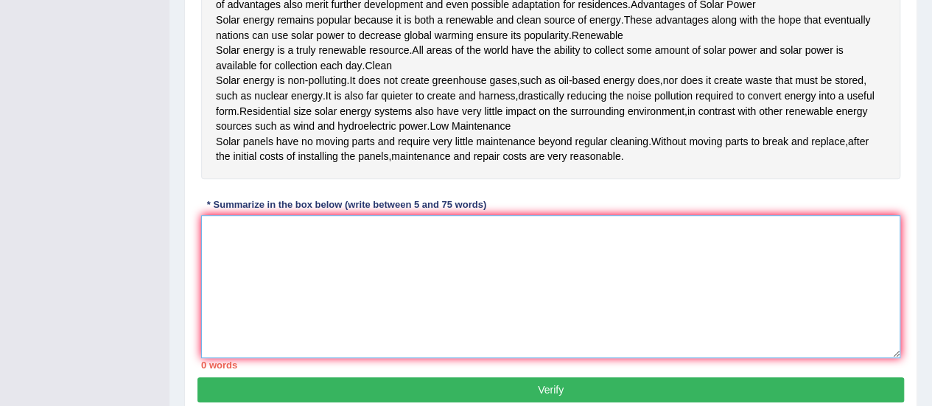
click at [418, 358] on textarea at bounding box center [550, 286] width 699 height 143
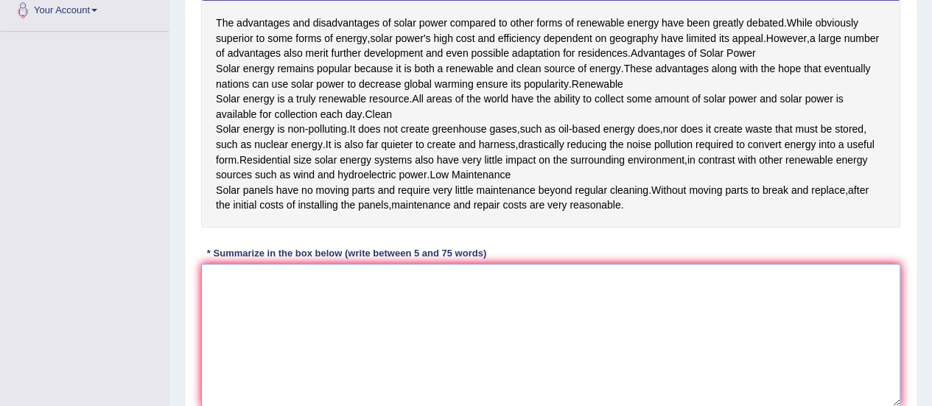
scroll to position [334, 0]
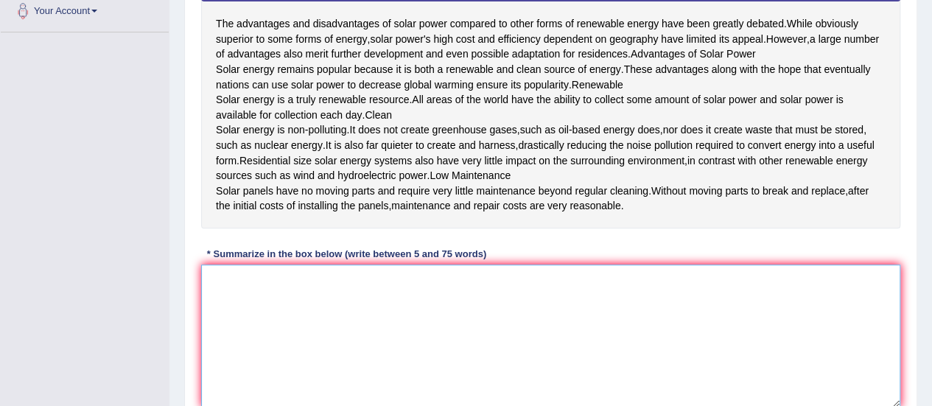
click at [418, 374] on textarea at bounding box center [550, 335] width 699 height 143
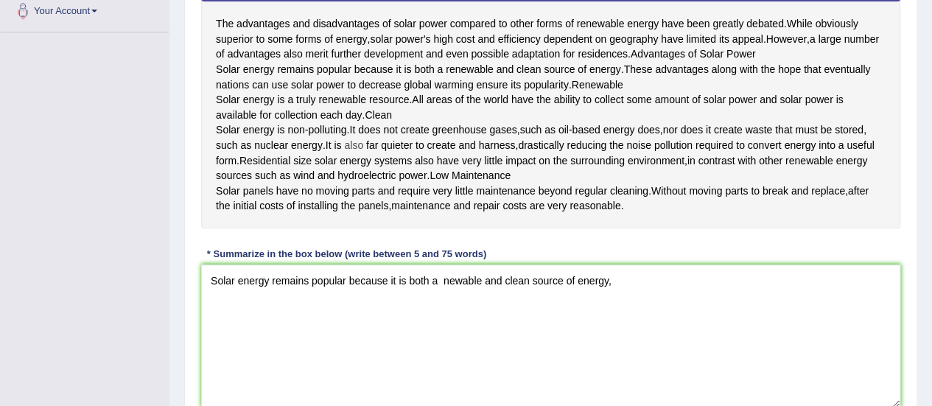
click at [354, 153] on span "also" at bounding box center [353, 145] width 19 height 15
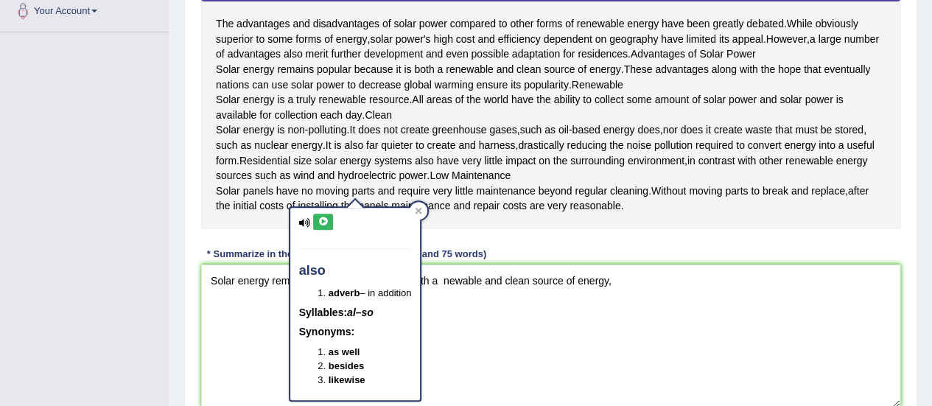
click at [451, 228] on div "The advantages and disadvantages of solar power compared to other forms of rene…" at bounding box center [550, 87] width 699 height 284
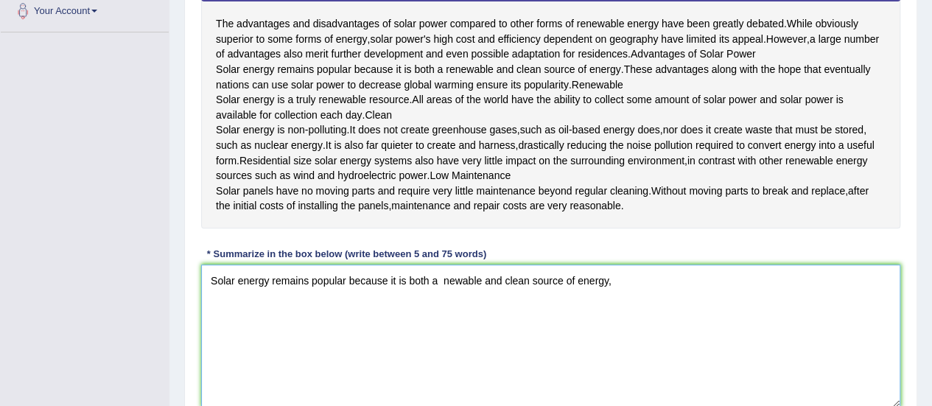
click at [616, 342] on textarea "Solar energy remains popular because it is both a newable and clean source of e…" at bounding box center [550, 335] width 699 height 143
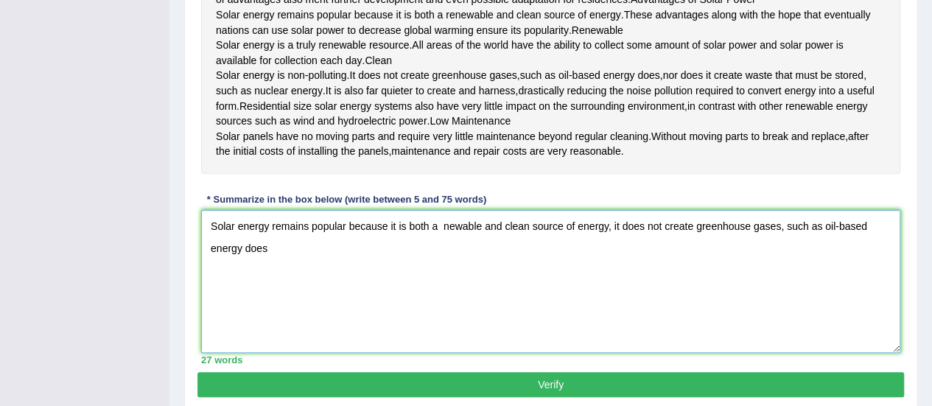
scroll to position [385, 0]
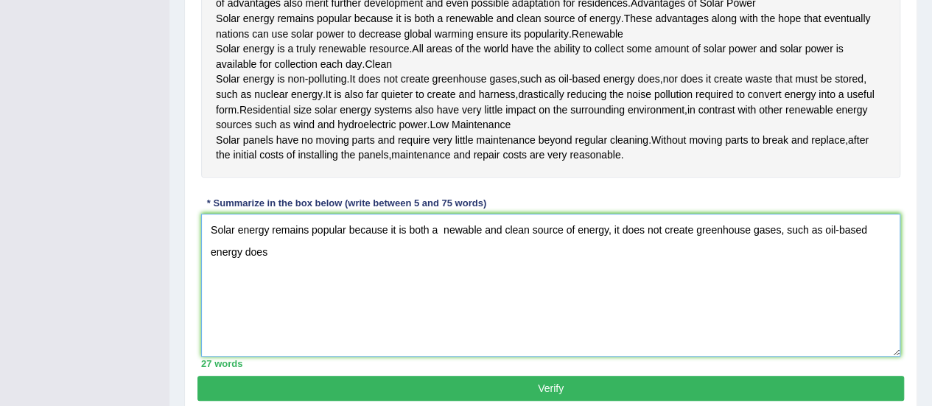
click at [611, 289] on textarea "Solar energy remains popular because it is both a newable and clean source of e…" at bounding box center [550, 285] width 699 height 143
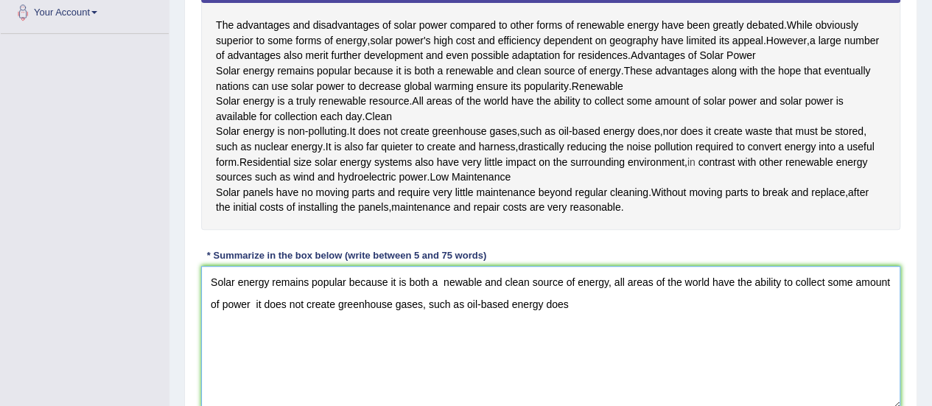
scroll to position [335, 0]
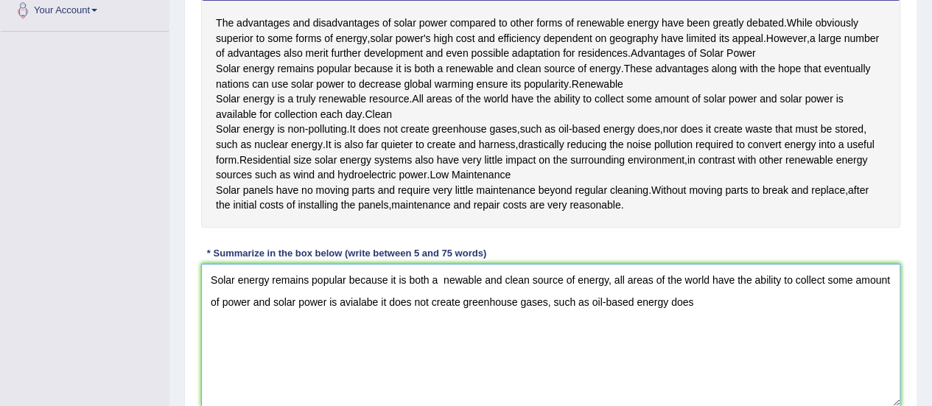
click at [352, 362] on textarea "Solar energy remains popular because it is both a newable and clean source of e…" at bounding box center [550, 335] width 699 height 143
click at [355, 360] on textarea "Solar energy remains popular because it is both a newable and clean source of e…" at bounding box center [550, 335] width 699 height 143
click at [379, 360] on textarea "Solar energy remains popular because it is both a newable and clean source of e…" at bounding box center [550, 335] width 699 height 143
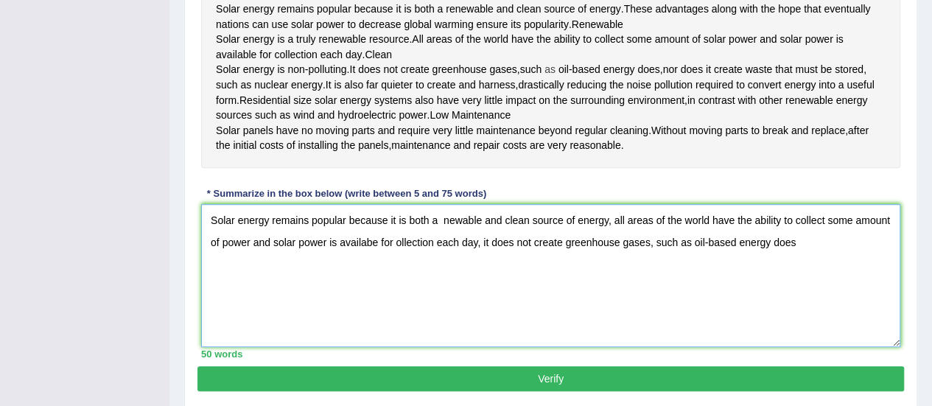
scroll to position [396, 0]
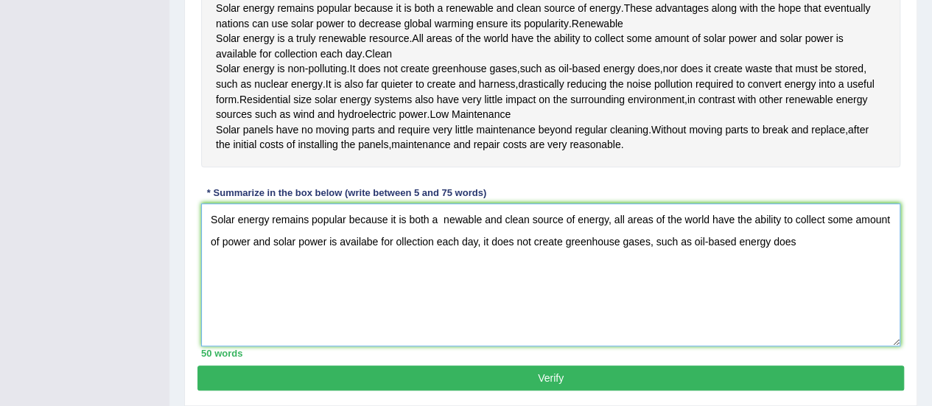
click at [797, 302] on textarea "Solar energy remains popular because it is both a newable and clean source of e…" at bounding box center [550, 274] width 699 height 143
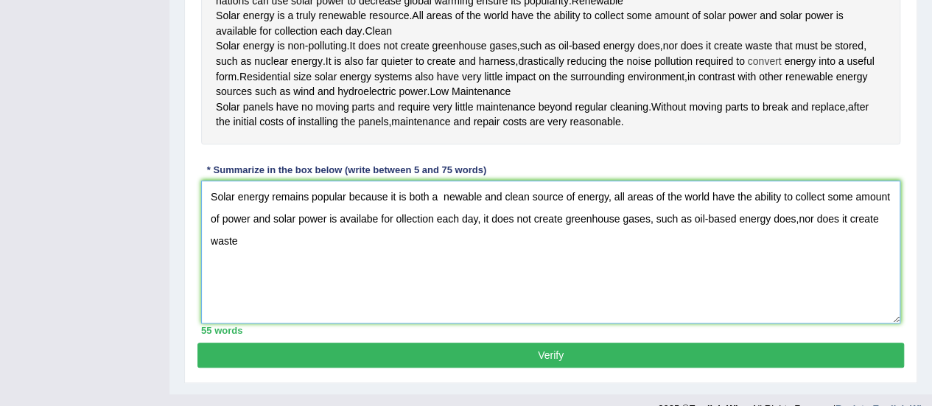
scroll to position [415, 0]
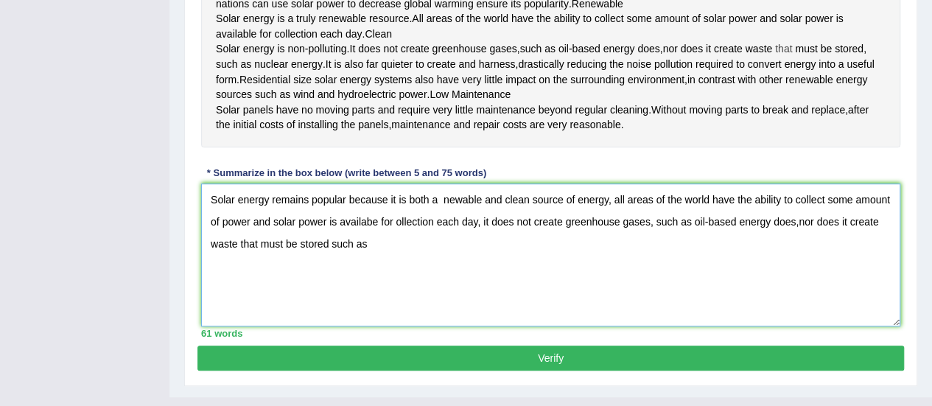
type textarea "Solar energy remains popular because it is both a newable and clean source of e…"
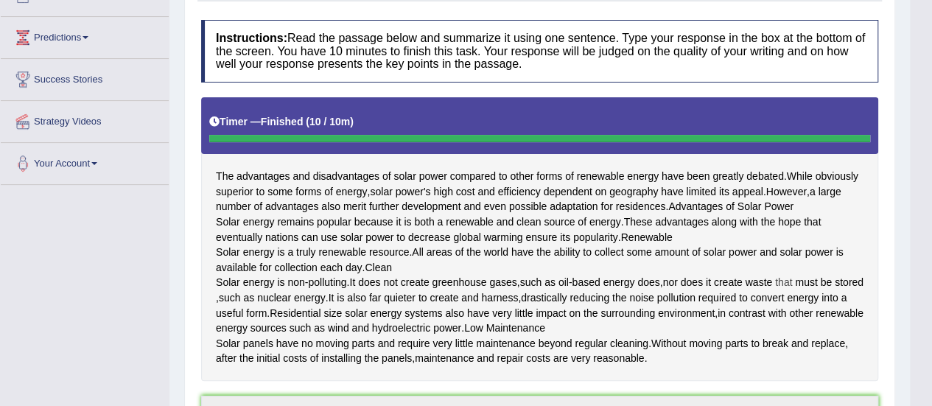
scroll to position [0, 0]
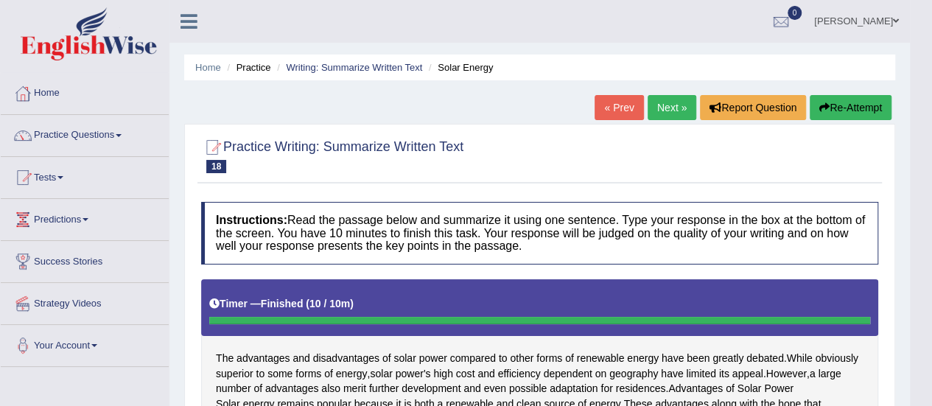
click at [664, 105] on link "Next »" at bounding box center [672, 107] width 49 height 25
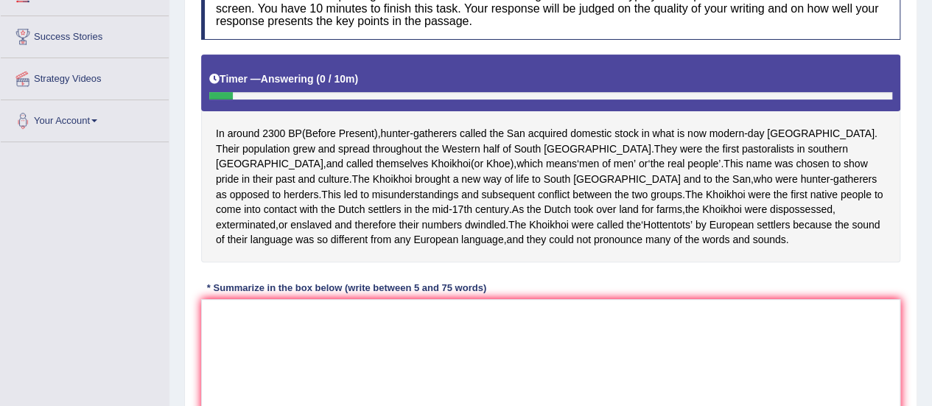
scroll to position [225, 0]
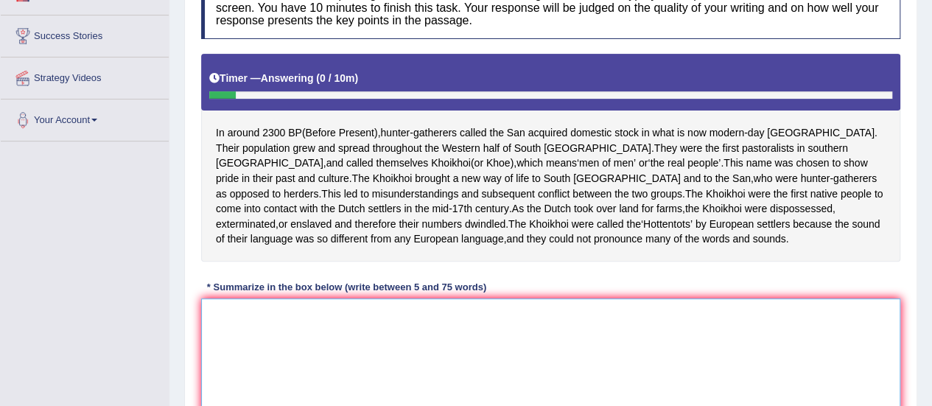
click at [220, 348] on textarea at bounding box center [550, 369] width 699 height 143
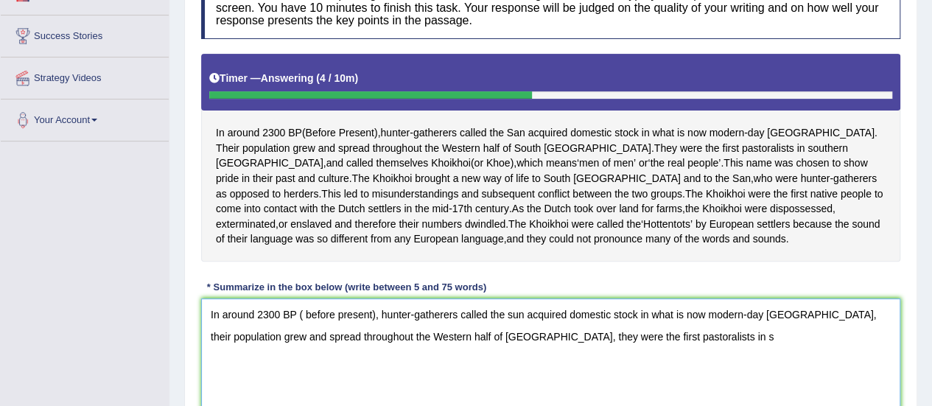
click at [438, 363] on textarea "In around 2300 BP ( before present), hunter-gatherers called the sun acquired d…" at bounding box center [550, 369] width 699 height 143
click at [465, 362] on textarea "In around 2300 BP ( before present), hunter-gatherers called the sun acquired d…" at bounding box center [550, 369] width 699 height 143
click at [432, 366] on textarea "In around 2300 BP ( before present), hunter-gatherers called the sun acquired d…" at bounding box center [550, 369] width 699 height 143
click at [438, 364] on textarea "In around 2300 BP ( before present), hunter-gatherers called the sun acquired d…" at bounding box center [550, 369] width 699 height 143
click at [650, 366] on textarea "In around 2300 BP ( before present), hunter-gatherers called the sun acquired d…" at bounding box center [550, 369] width 699 height 143
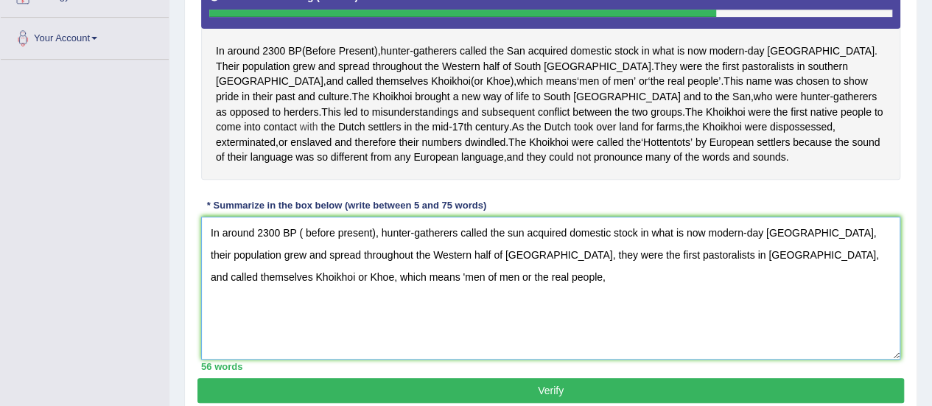
scroll to position [306, 0]
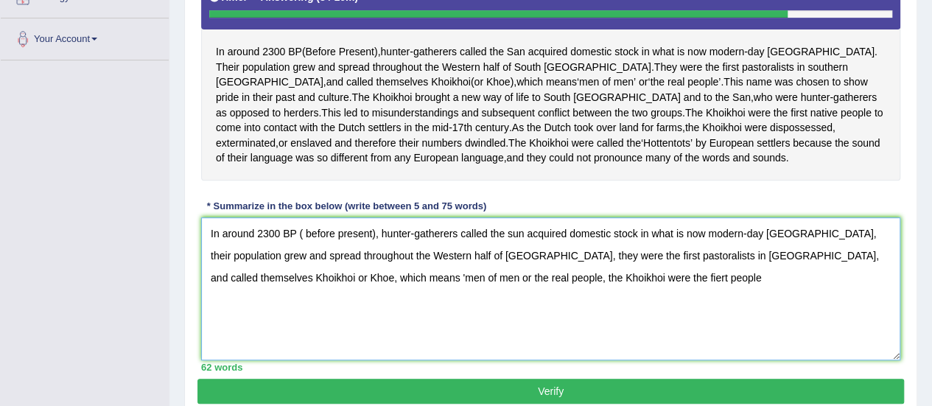
click at [565, 309] on textarea "In around 2300 BP ( before present), hunter-gatherers called the sun acquired d…" at bounding box center [550, 288] width 699 height 143
click at [570, 307] on textarea "In around 2300 BP ( before present), hunter-gatherers called the sun acquired d…" at bounding box center [550, 288] width 699 height 143
click at [632, 303] on textarea "In around 2300 BP ( before present), hunter-gatherers called the sun acquired d…" at bounding box center [550, 288] width 699 height 143
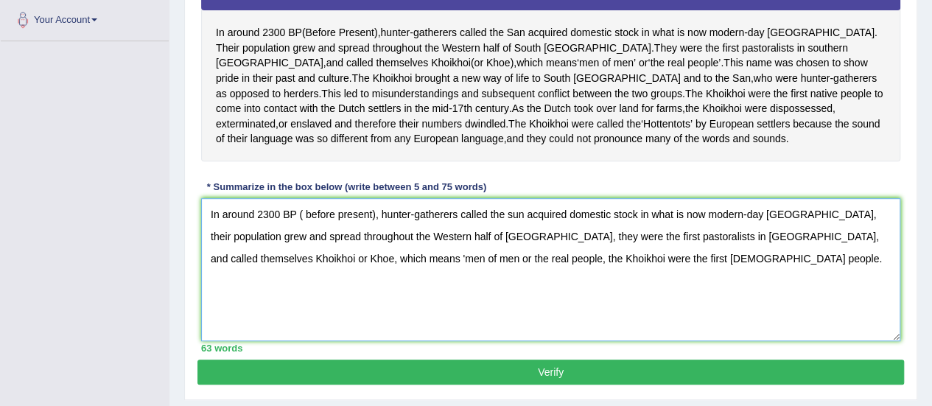
scroll to position [298, 0]
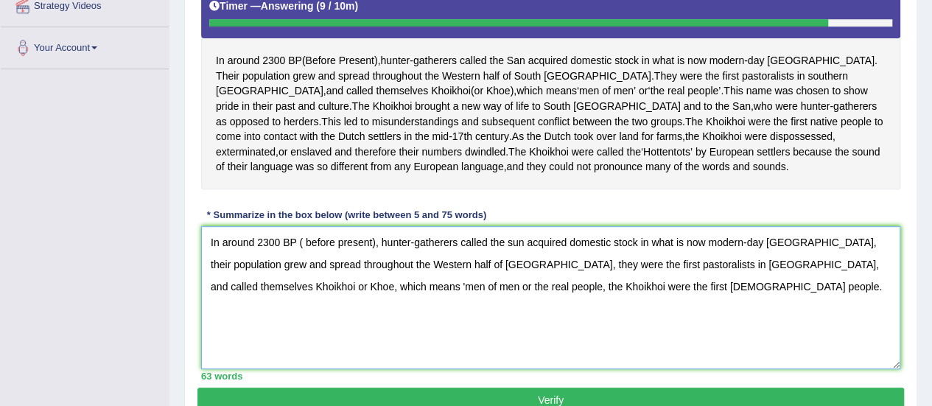
type textarea "In around 2300 BP ( before present), hunter-gatherers called the sun acquired d…"
click at [600, 133] on div "In around 2300 BP ( Before Present ), hunter - gatherers called the San acquire…" at bounding box center [550, 86] width 699 height 208
drag, startPoint x: 600, startPoint y: 326, endPoint x: 124, endPoint y: 350, distance: 476.4
click at [124, 350] on div "Toggle navigation Home Practice Questions Speaking Practice Read Aloud Repeat S…" at bounding box center [466, 85] width 932 height 766
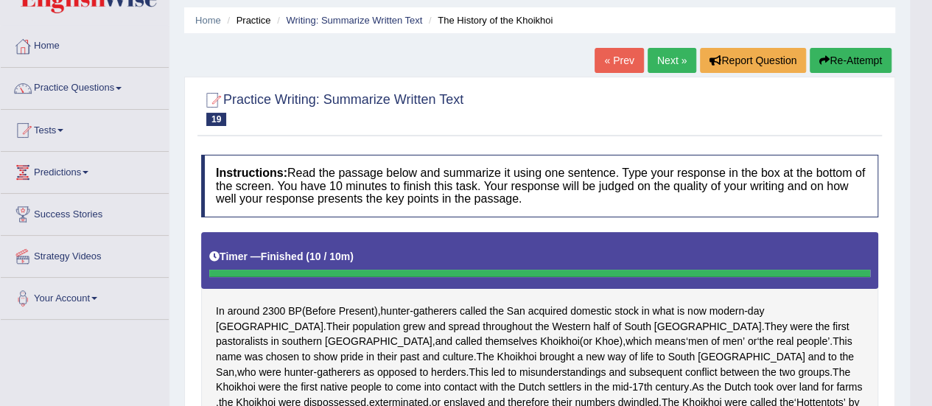
scroll to position [46, 0]
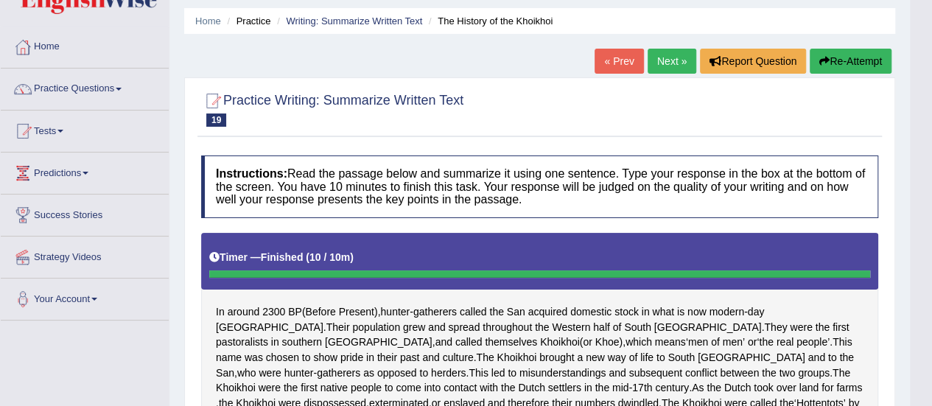
click at [663, 57] on link "Next »" at bounding box center [672, 61] width 49 height 25
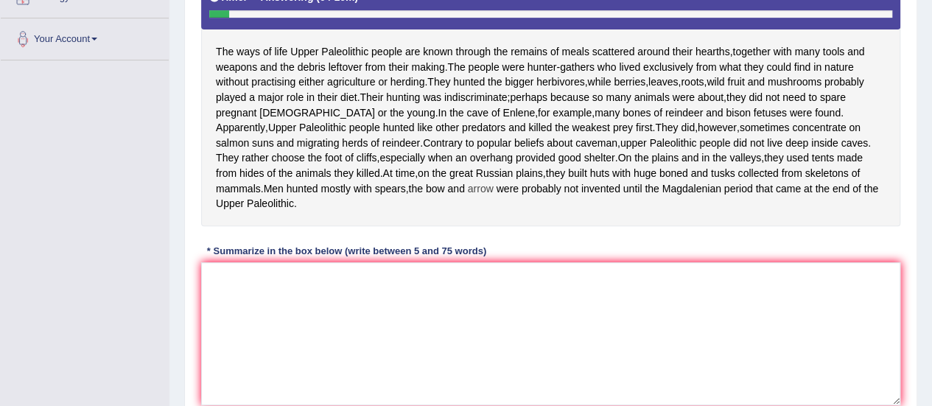
scroll to position [307, 0]
click at [434, 225] on div "The ways of life Upper Paleolithic people are known through the remains of meal…" at bounding box center [550, 98] width 699 height 253
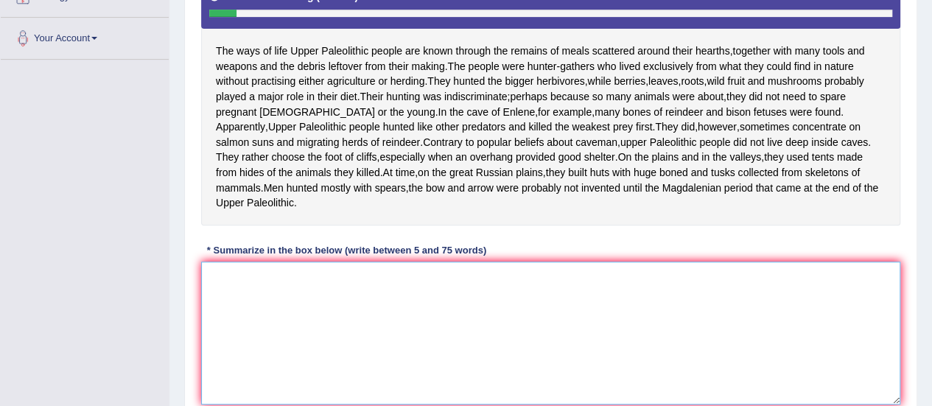
click at [265, 351] on textarea at bounding box center [550, 333] width 699 height 143
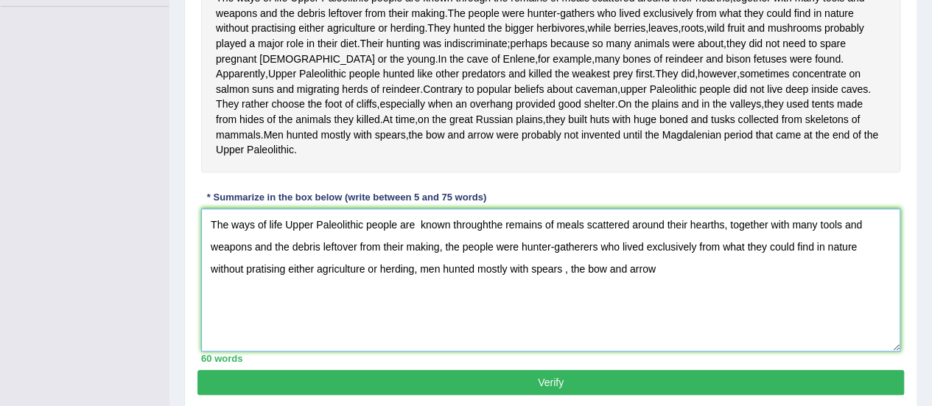
scroll to position [407, 0]
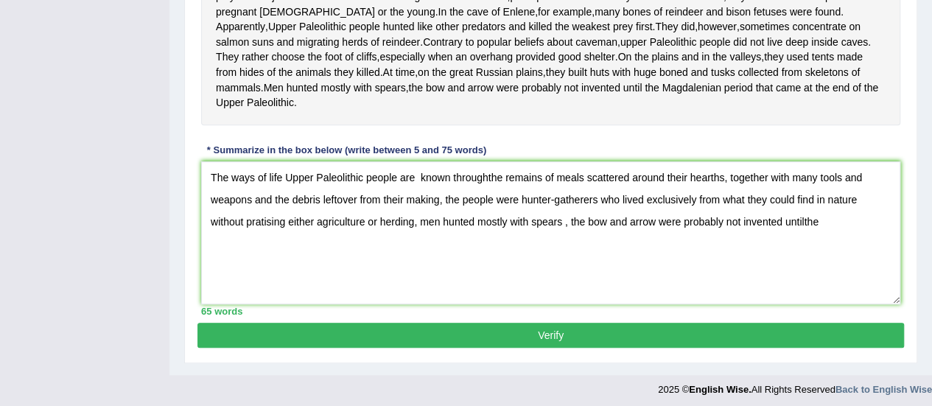
click at [802, 238] on textarea "The ways of life Upper Paleolithic people are known throughthe remains of meals…" at bounding box center [550, 232] width 699 height 143
click at [824, 238] on textarea "The ways of life Upper Paleolithic people are known throughthe remains of meals…" at bounding box center [550, 232] width 699 height 143
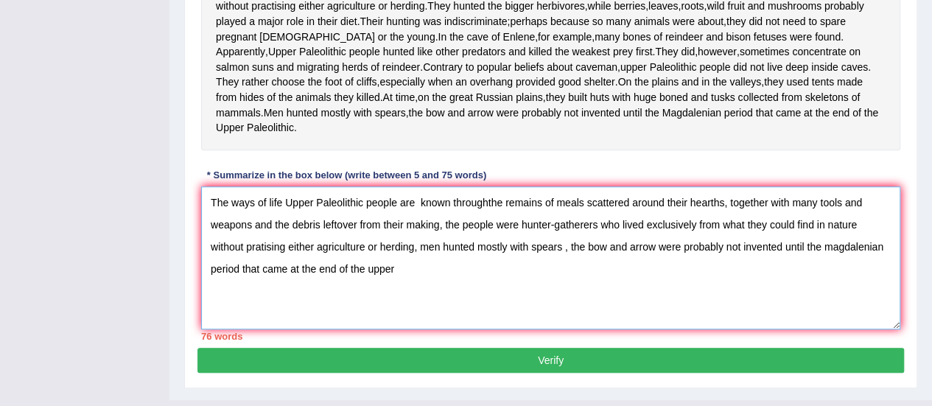
scroll to position [400, 0]
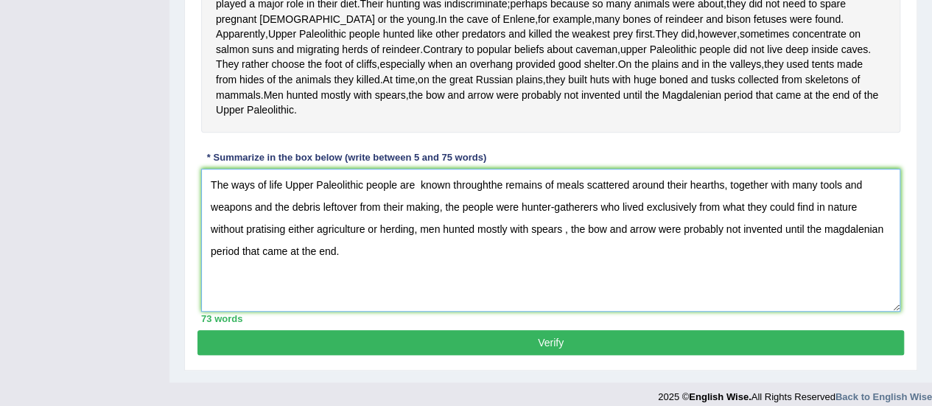
click at [259, 243] on textarea "The ways of life Upper Paleolithic people are known throughthe remains of meals…" at bounding box center [550, 240] width 699 height 143
type textarea "The ways of life Upper Paleolithic people are known throughthe remains of meals…"
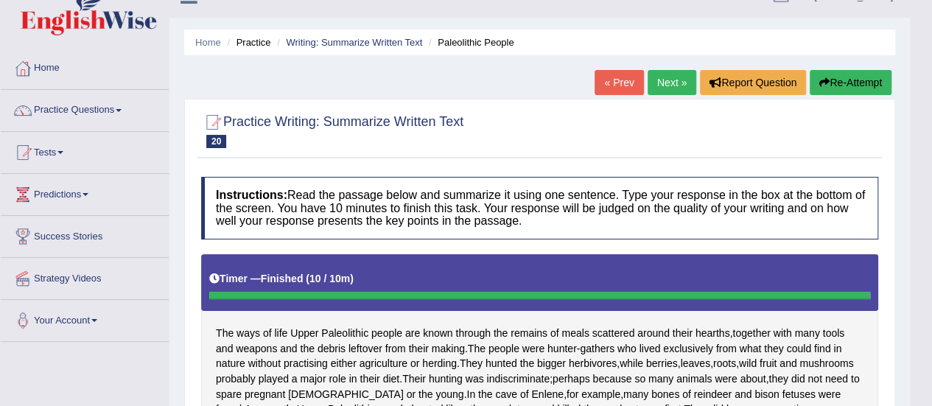
scroll to position [24, 0]
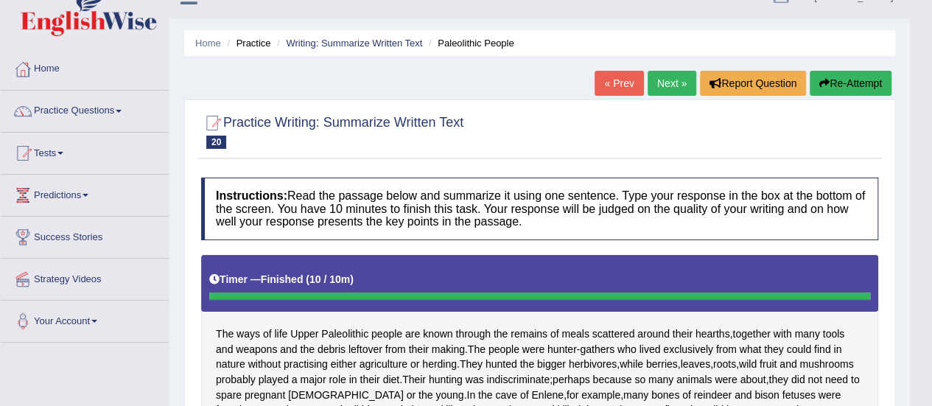
click at [661, 80] on link "Next »" at bounding box center [672, 83] width 49 height 25
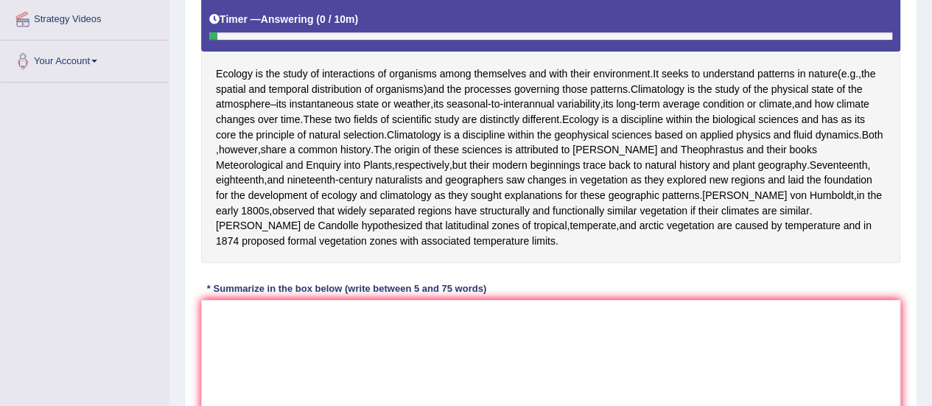
scroll to position [285, 0]
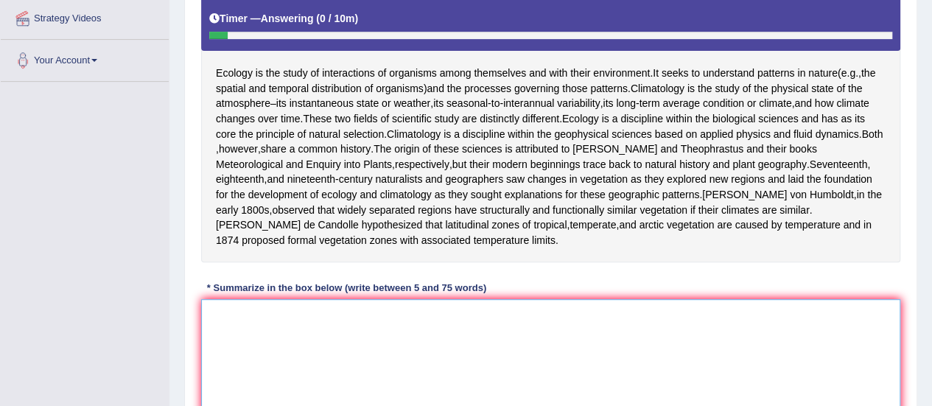
click at [315, 387] on textarea at bounding box center [550, 370] width 699 height 143
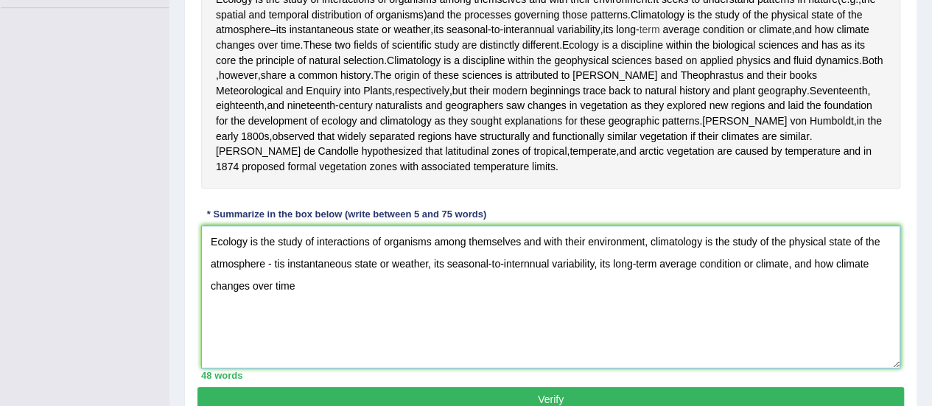
scroll to position [356, 0]
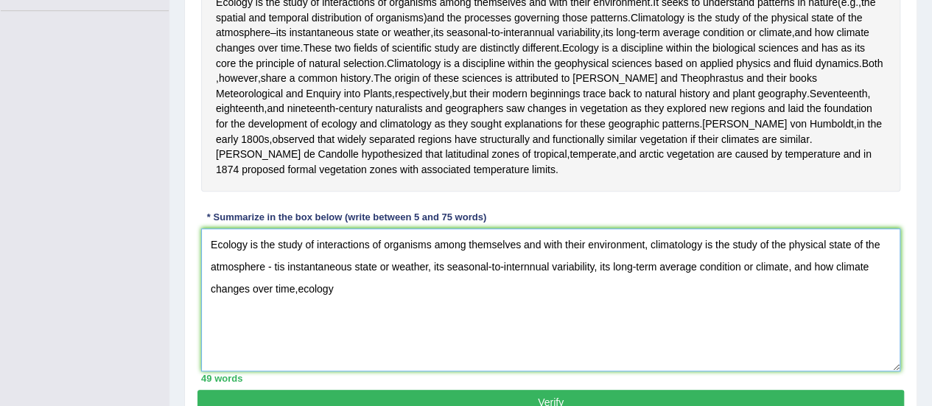
click at [296, 301] on textarea "Ecology is the study of interactions of organisms among themselves and with the…" at bounding box center [550, 299] width 699 height 143
click at [333, 306] on textarea "Ecology is the study of interactions of organisms among themselves and with the…" at bounding box center [550, 299] width 699 height 143
click at [337, 304] on textarea "Ecology is the study of interactions of organisms among themselves and with the…" at bounding box center [550, 299] width 699 height 143
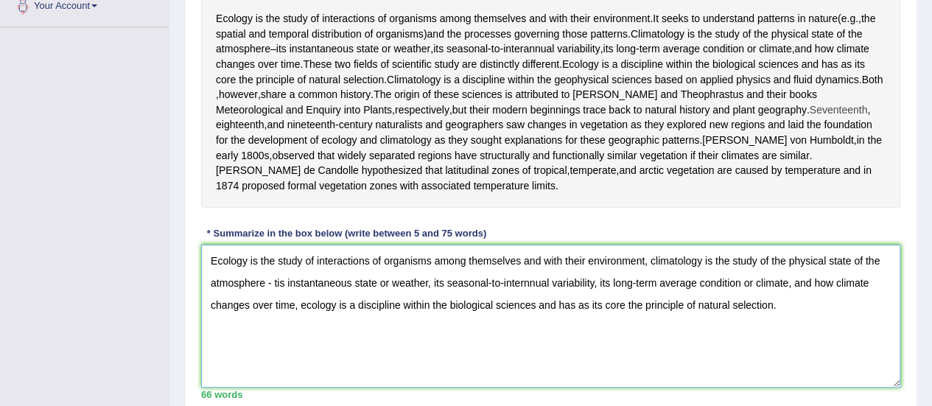
scroll to position [339, 0]
click at [806, 282] on textarea "Ecology is the study of interactions of organisms among themselves and with the…" at bounding box center [550, 316] width 699 height 143
type textarea "Ecology is the study of interactions of organisms among themselves and with the…"
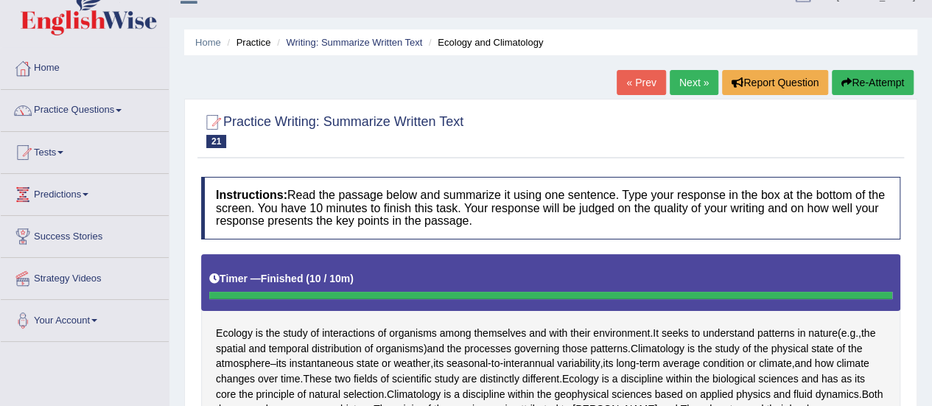
scroll to position [0, 0]
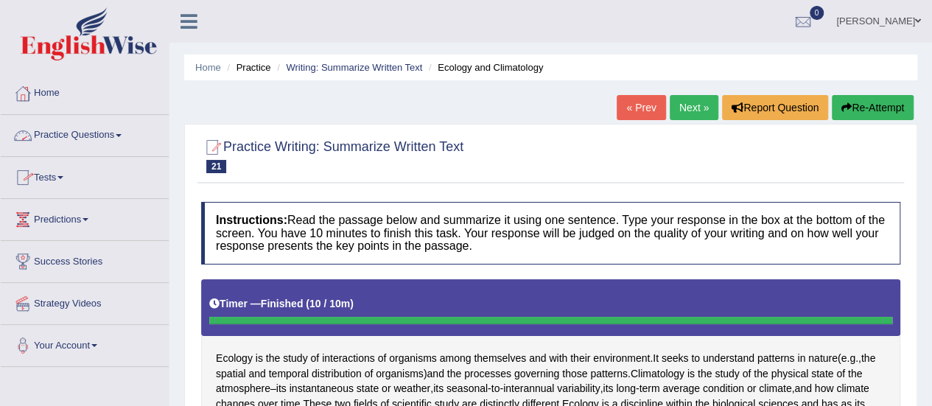
click at [122, 136] on span at bounding box center [119, 135] width 6 height 3
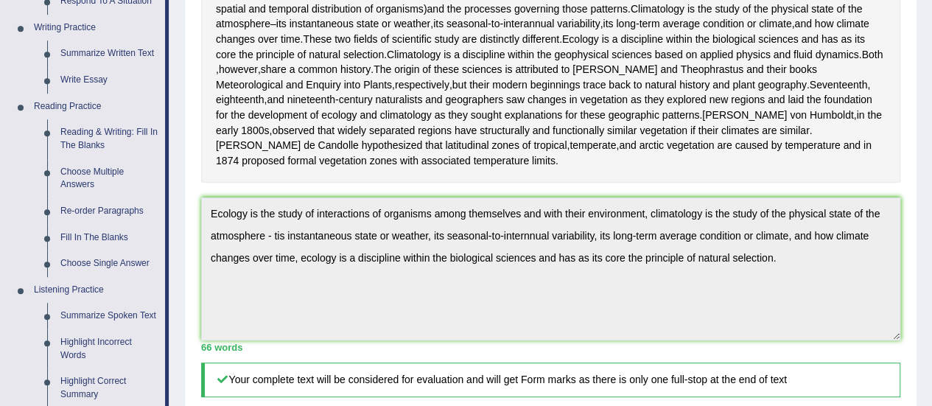
scroll to position [362, 0]
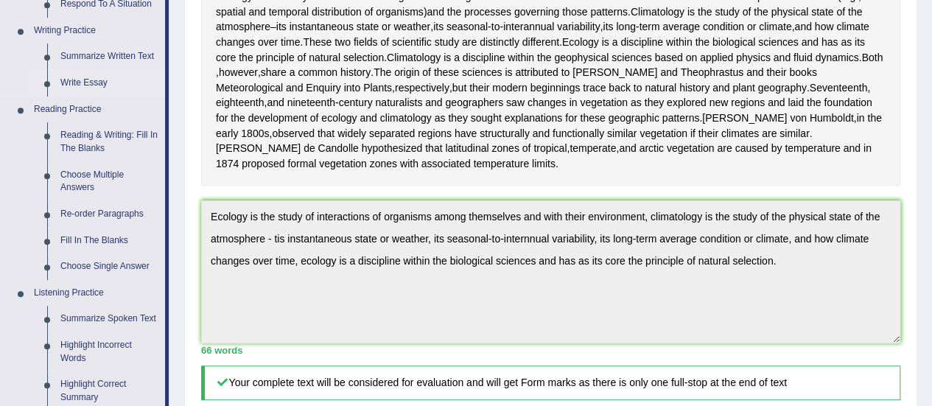
click at [98, 82] on link "Write Essay" at bounding box center [109, 83] width 111 height 27
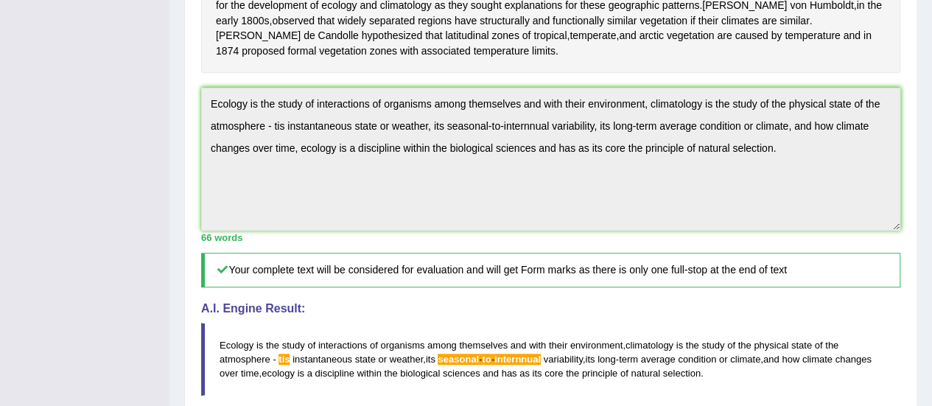
scroll to position [516, 0]
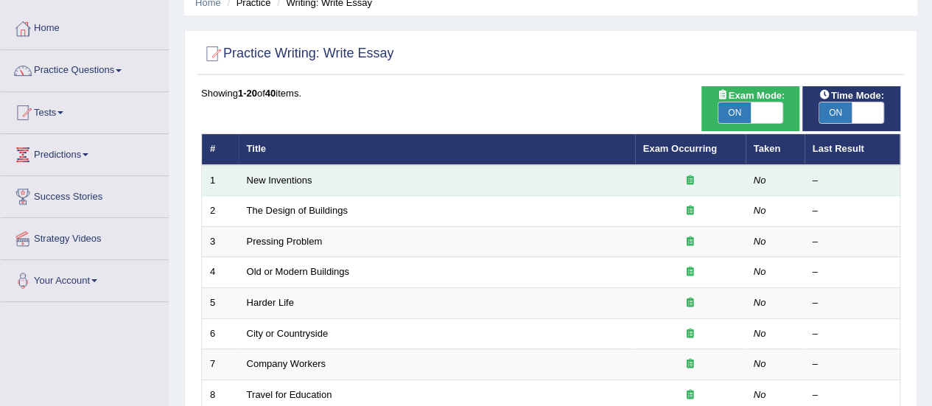
scroll to position [57, 0]
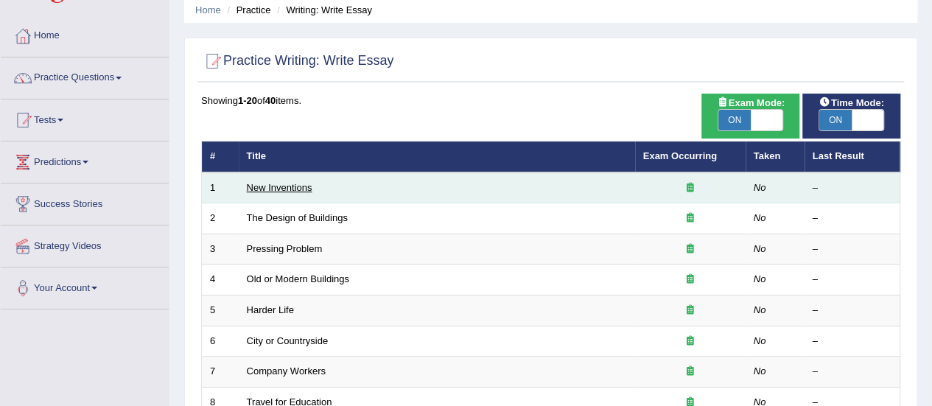
click at [279, 184] on link "New Inventions" at bounding box center [280, 187] width 66 height 11
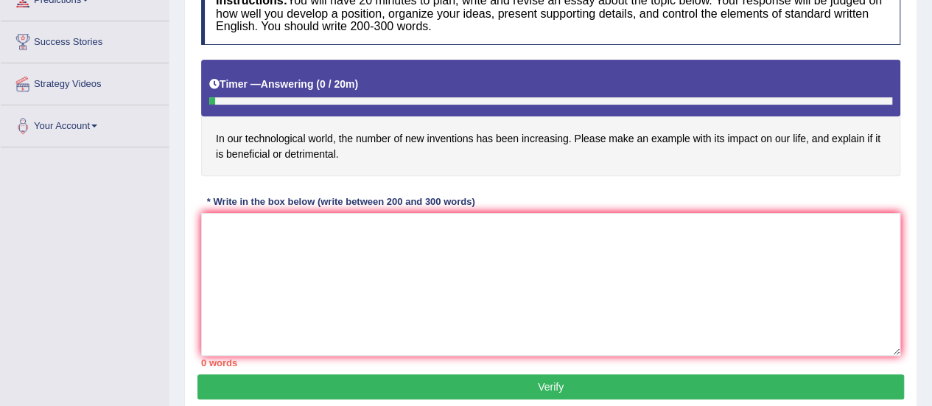
scroll to position [222, 0]
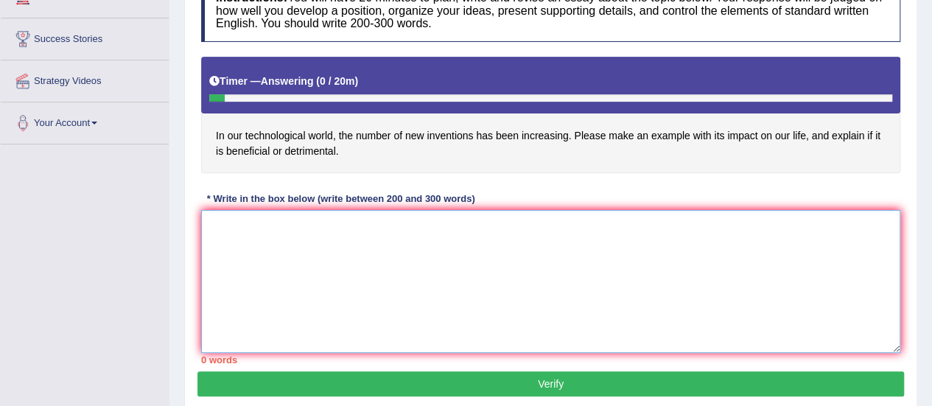
click at [259, 250] on textarea at bounding box center [550, 281] width 699 height 143
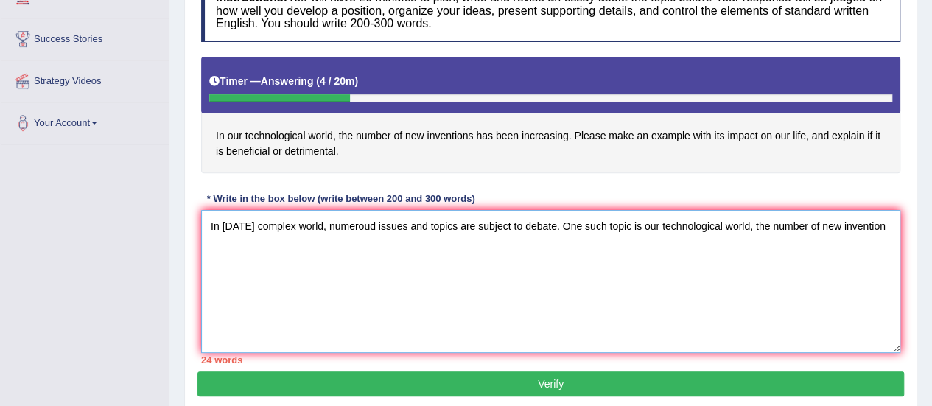
click at [754, 223] on textarea "In today's complex world, numeroud issues and topics are subject to debate. One…" at bounding box center [550, 281] width 699 height 143
click at [890, 219] on textarea "In today's complex world, numeroud issues and topics are subject to debate. One…" at bounding box center [550, 281] width 699 height 143
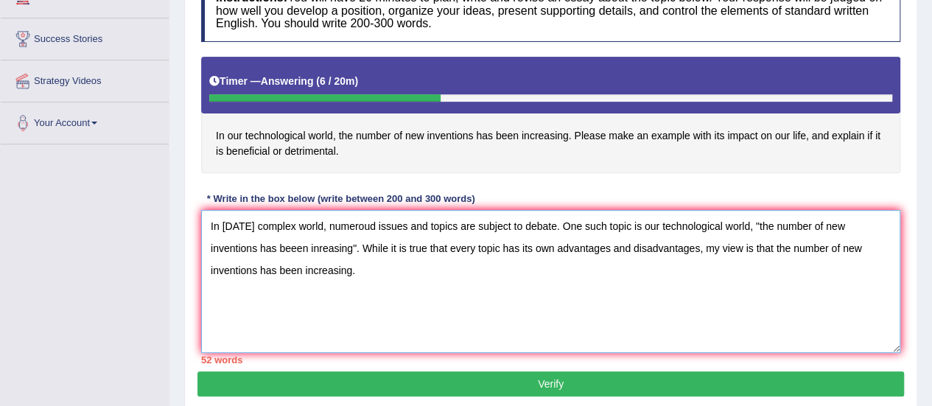
scroll to position [239, 0]
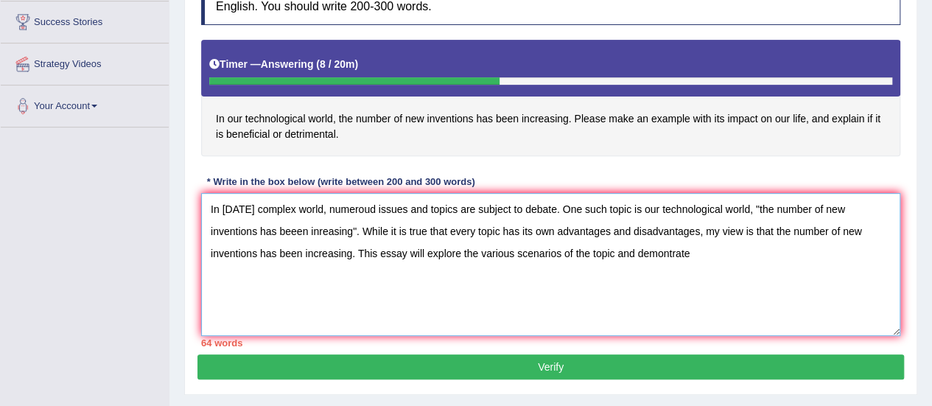
click at [667, 249] on textarea "In today's complex world, numeroud issues and topics are subject to debate. One…" at bounding box center [550, 264] width 699 height 143
click at [696, 250] on textarea "In today's complex world, numeroud issues and topics are subject to debate. One…" at bounding box center [550, 264] width 699 height 143
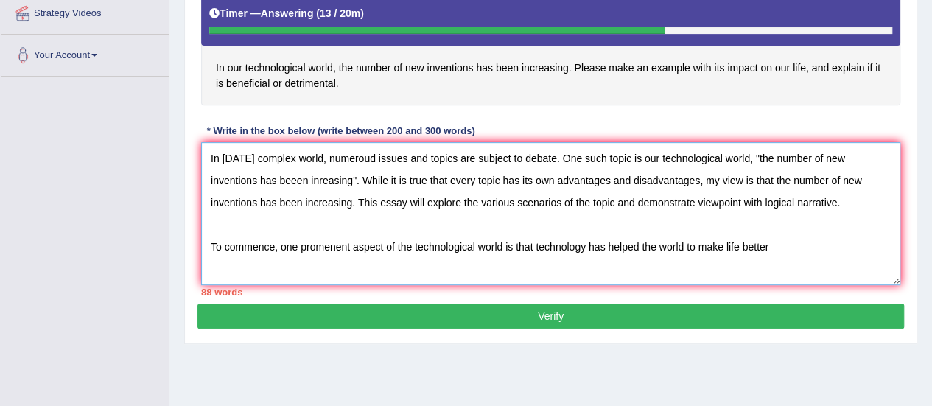
scroll to position [289, 0]
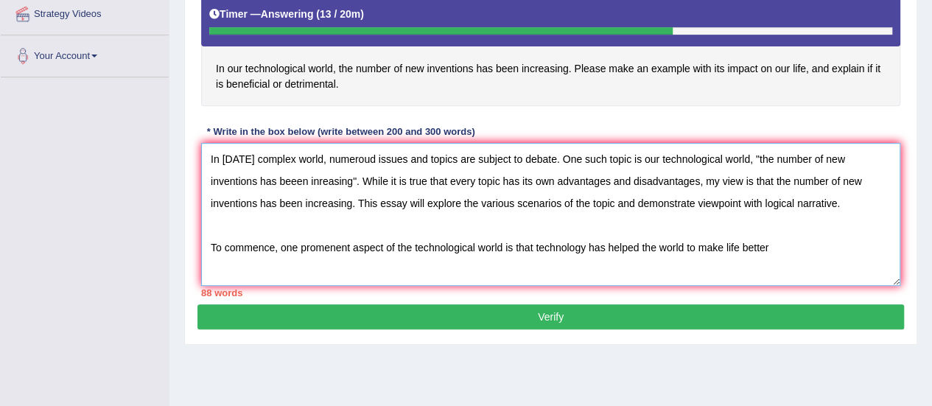
click at [414, 245] on textarea "In today's complex world, numeroud issues and topics are subject to debate. One…" at bounding box center [550, 214] width 699 height 143
click at [505, 242] on textarea "In today's complex world, numeroud issues and topics are subject to debate. One…" at bounding box center [550, 214] width 699 height 143
click at [541, 245] on textarea "In today's complex world, numeroud issues and topics are subject to debate. One…" at bounding box center [550, 214] width 699 height 143
click at [778, 245] on textarea "In today's complex world, numeroud issues and topics are subject to debate. One…" at bounding box center [550, 214] width 699 height 143
click at [541, 247] on textarea "In today's complex world, numeroud issues and topics are subject to debate. One…" at bounding box center [550, 214] width 699 height 143
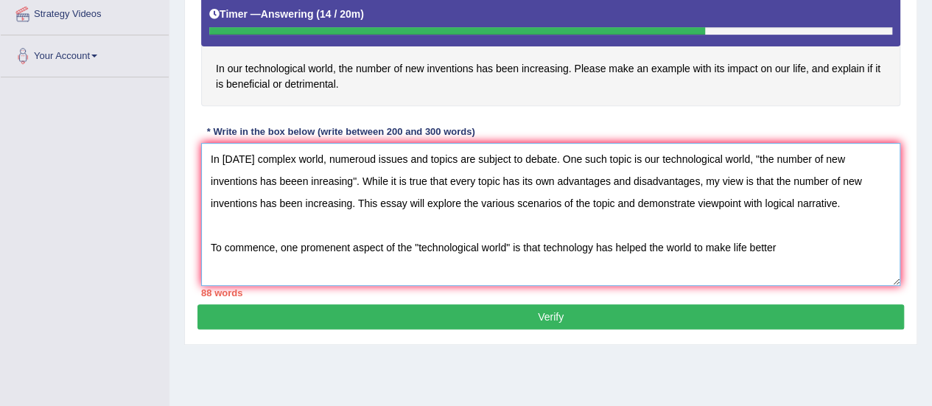
click at [541, 247] on textarea "In today's complex world, numeroud issues and topics are subject to debate. One…" at bounding box center [550, 214] width 699 height 143
click at [610, 245] on textarea "In today's complex world, numeroud issues and topics are subject to debate. One…" at bounding box center [550, 214] width 699 height 143
click at [835, 242] on textarea "In today's complex world, numeroud issues and topics are subject to debate. One…" at bounding box center [550, 214] width 699 height 143
click at [541, 244] on textarea "In today's complex world, numeroud issues and topics are subject to debate. One…" at bounding box center [550, 214] width 699 height 143
click at [544, 247] on textarea "In today's complex world, numeroud issues and topics are subject to debate. One…" at bounding box center [550, 214] width 699 height 143
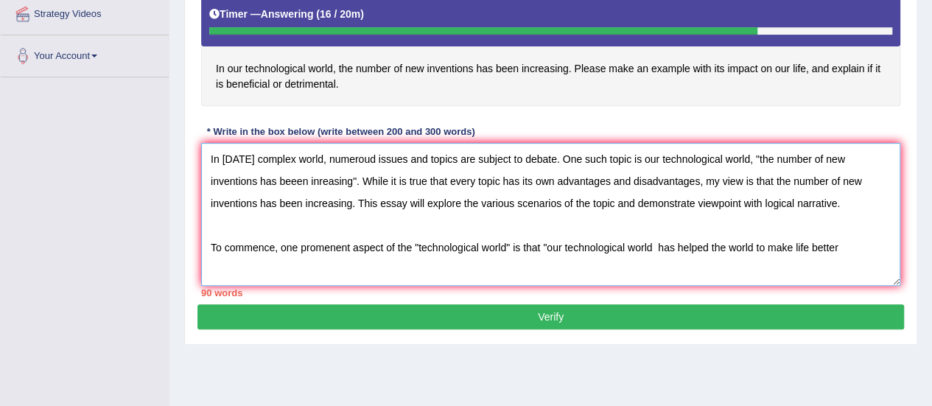
click at [650, 245] on textarea "In today's complex world, numeroud issues and topics are subject to debate. One…" at bounding box center [550, 214] width 699 height 143
click at [842, 246] on textarea "In today's complex world, numeroud issues and topics are subject to debate. One…" at bounding box center [550, 214] width 699 height 143
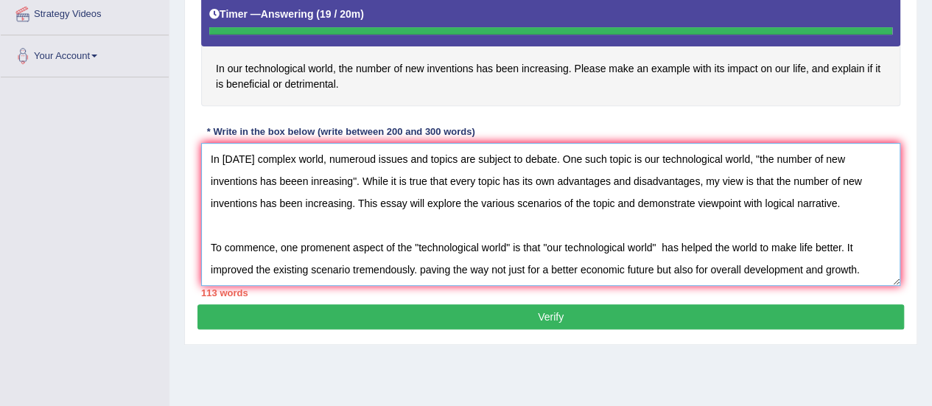
type textarea "In today's complex world, numeroud issues and topics are subject to debate. One…"
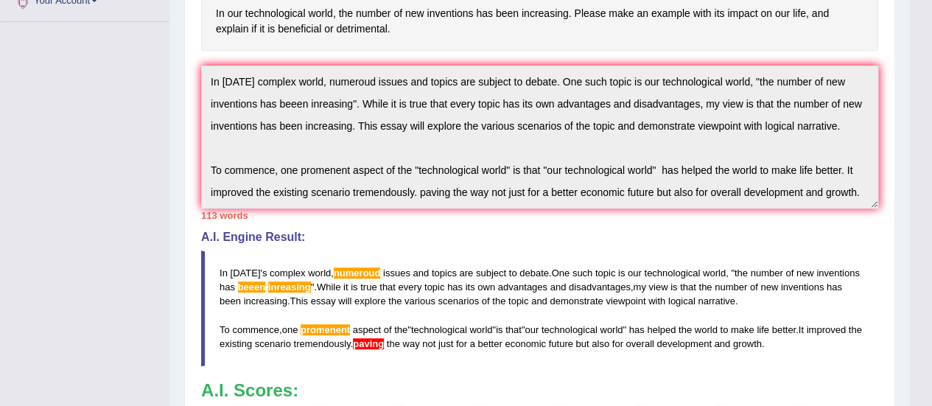
scroll to position [344, 0]
click at [435, 268] on span "topics" at bounding box center [444, 273] width 25 height 11
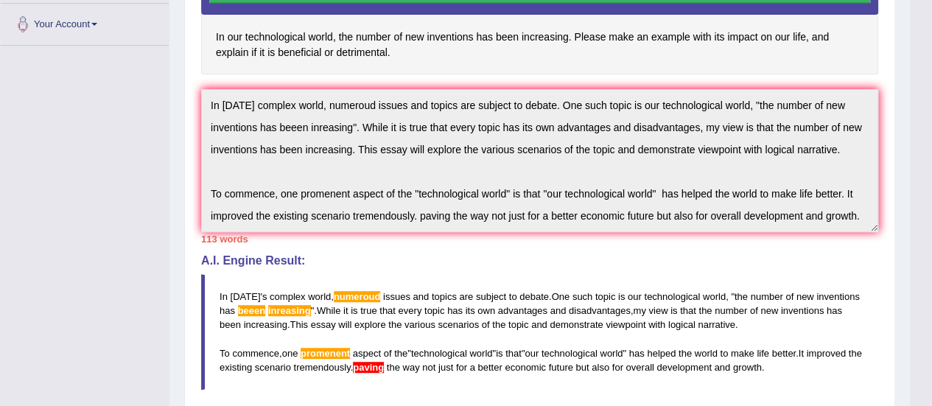
scroll to position [322, 0]
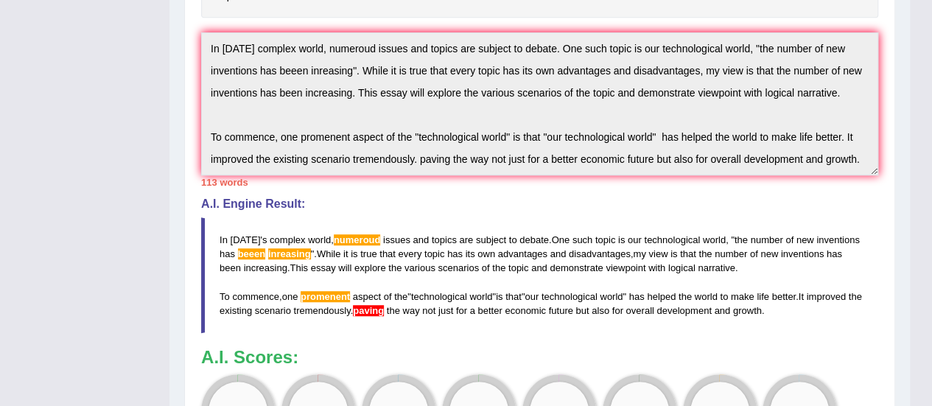
click at [546, 305] on span "economic" at bounding box center [525, 310] width 41 height 11
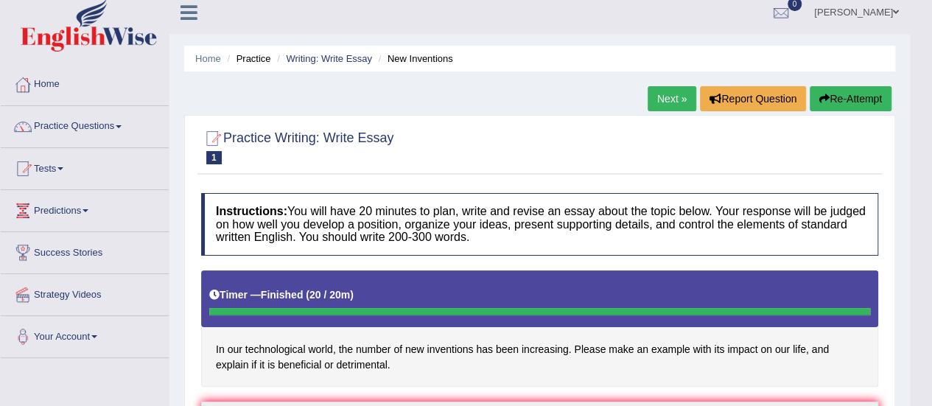
scroll to position [0, 0]
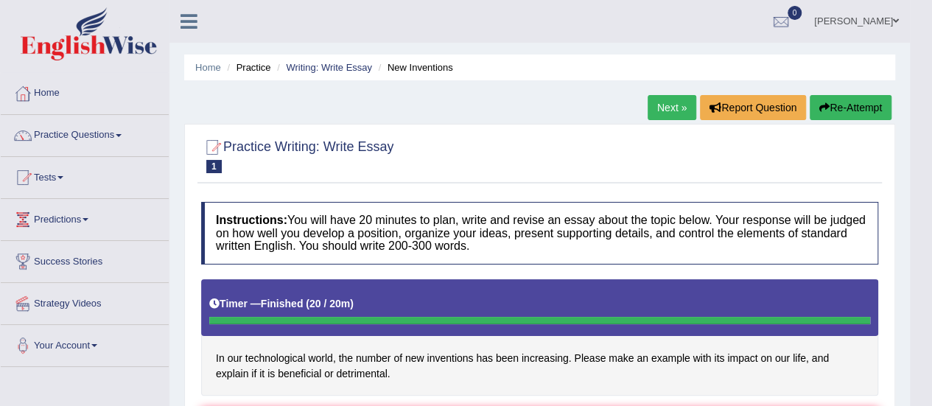
click at [662, 106] on link "Next »" at bounding box center [672, 107] width 49 height 25
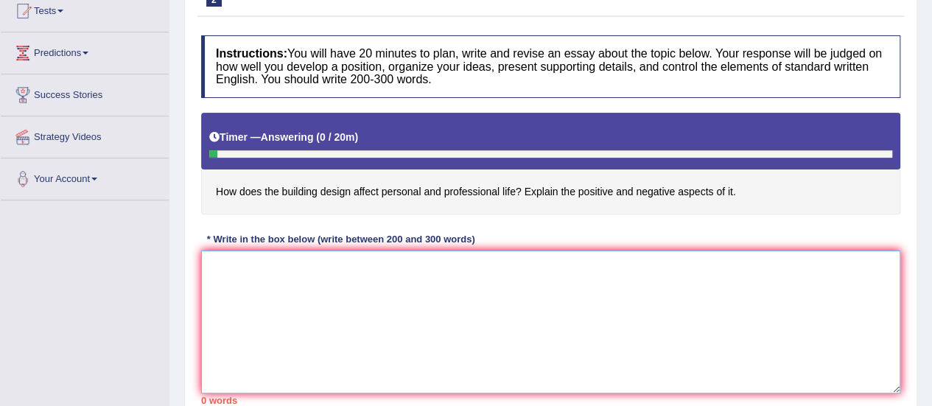
click at [209, 264] on textarea at bounding box center [550, 321] width 699 height 143
click at [352, 264] on textarea "In today's complex world, numurous" at bounding box center [550, 321] width 699 height 143
click at [380, 263] on textarea "In today's complex world, numerous" at bounding box center [550, 321] width 699 height 143
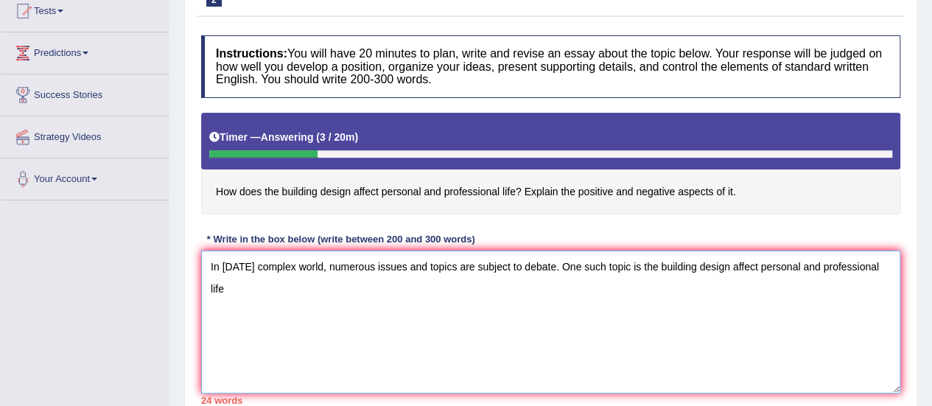
click at [642, 264] on textarea "In today's complex world, numerous issues and topics are subject to debate. One…" at bounding box center [550, 321] width 699 height 143
click at [225, 290] on textarea "In today's complex world, numerous issues and topics are subject to debate. One…" at bounding box center [550, 321] width 699 height 143
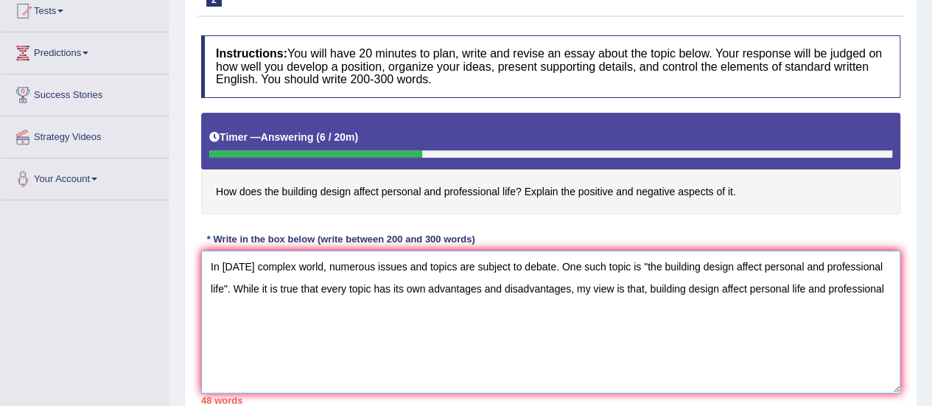
click at [804, 285] on textarea "In today's complex world, numerous issues and topics are subject to debate. One…" at bounding box center [550, 321] width 699 height 143
click at [872, 289] on textarea "In today's complex world, numerous issues and topics are subject to debate. One…" at bounding box center [550, 321] width 699 height 143
click at [648, 284] on textarea "In today's complex world, numerous issues and topics are subject to debate. One…" at bounding box center [550, 321] width 699 height 143
click at [892, 287] on textarea "In today's complex world, numerous issues and topics are subject to debate. One…" at bounding box center [550, 321] width 699 height 143
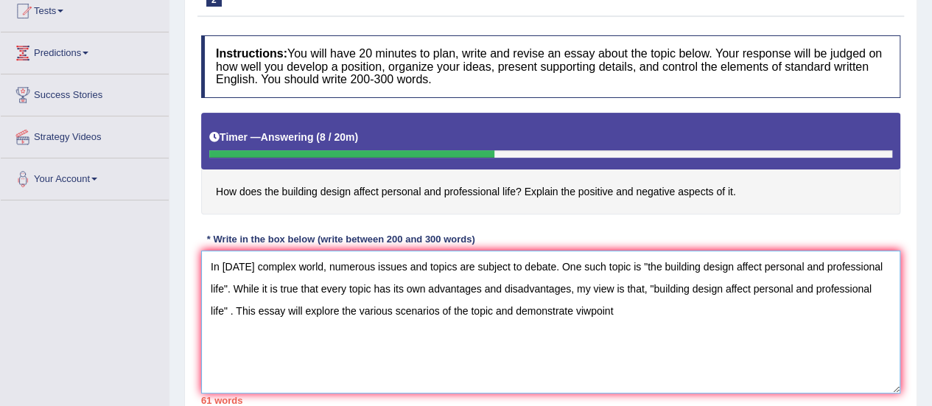
click at [564, 310] on textarea "In today's complex world, numerous issues and topics are subject to debate. One…" at bounding box center [550, 321] width 699 height 143
click at [607, 307] on textarea "In today's complex world, numerous issues and topics are subject to debate. One…" at bounding box center [550, 321] width 699 height 143
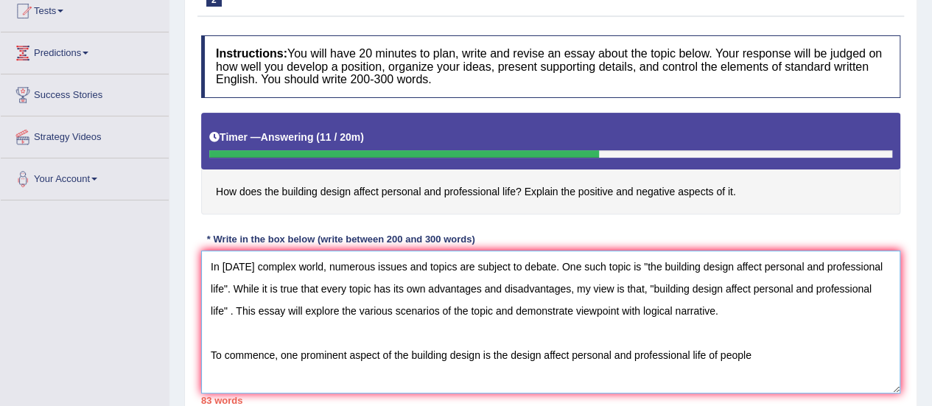
click at [719, 354] on textarea "In today's complex world, numerous issues and topics are subject to debate. One…" at bounding box center [550, 321] width 699 height 143
click at [771, 354] on textarea "In today's complex world, numerous issues and topics are subject to debate. One…" at bounding box center [550, 321] width 699 height 143
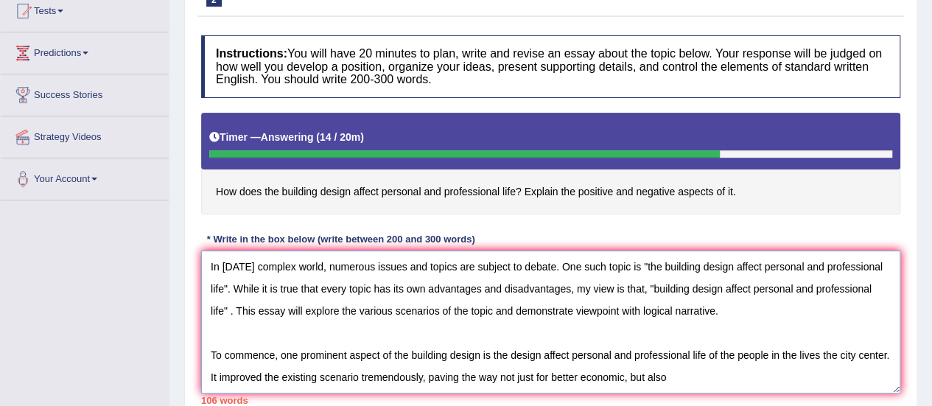
click at [550, 374] on textarea "In today's complex world, numerous issues and topics are subject to debate. One…" at bounding box center [550, 321] width 699 height 143
click at [674, 376] on textarea "In today's complex world, numerous issues and topics are subject to debate. One…" at bounding box center [550, 321] width 699 height 143
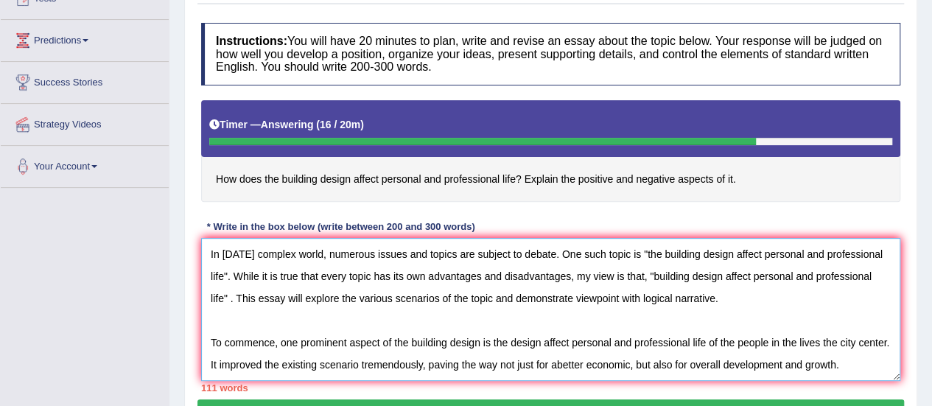
scroll to position [178, 0]
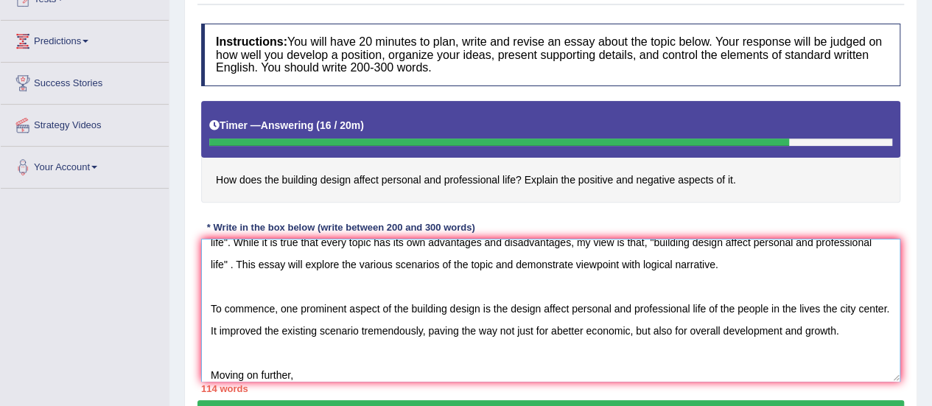
click at [797, 309] on textarea "In today's complex world, numerous issues and topics are subject to debate. One…" at bounding box center [550, 310] width 699 height 143
click at [816, 309] on textarea "In today's complex world, numerous issues and topics are subject to debate. One…" at bounding box center [550, 310] width 699 height 143
click at [296, 373] on textarea "In today's complex world, numerous issues and topics are subject to debate. One…" at bounding box center [550, 310] width 699 height 143
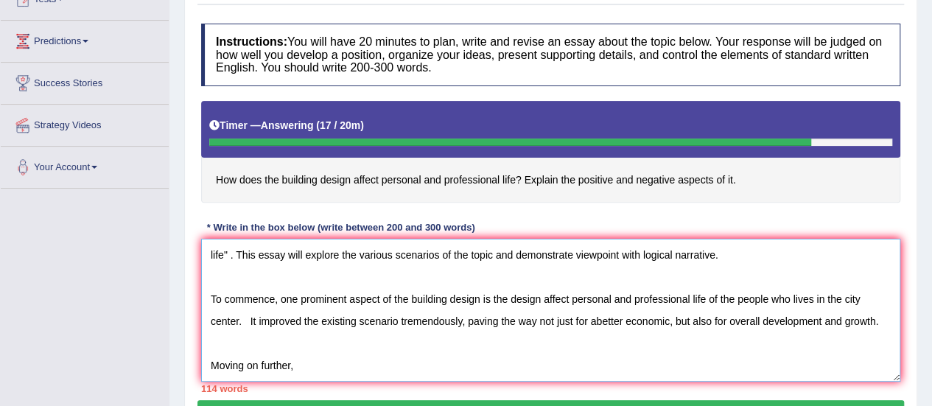
click at [296, 373] on textarea "In today's complex world, numerous issues and topics are subject to debate. One…" at bounding box center [550, 310] width 699 height 143
click at [293, 363] on textarea "In today's complex world, numerous issues and topics are subject to debate. One…" at bounding box center [550, 310] width 699 height 143
click at [510, 297] on textarea "In today's complex world, numerous issues and topics are subject to debate. One…" at bounding box center [550, 310] width 699 height 143
click at [236, 321] on textarea "In today's complex world, numerous issues and topics are subject to debate. One…" at bounding box center [550, 310] width 699 height 143
click at [239, 317] on textarea "In today's complex world, numerous issues and topics are subject to debate. One…" at bounding box center [550, 310] width 699 height 143
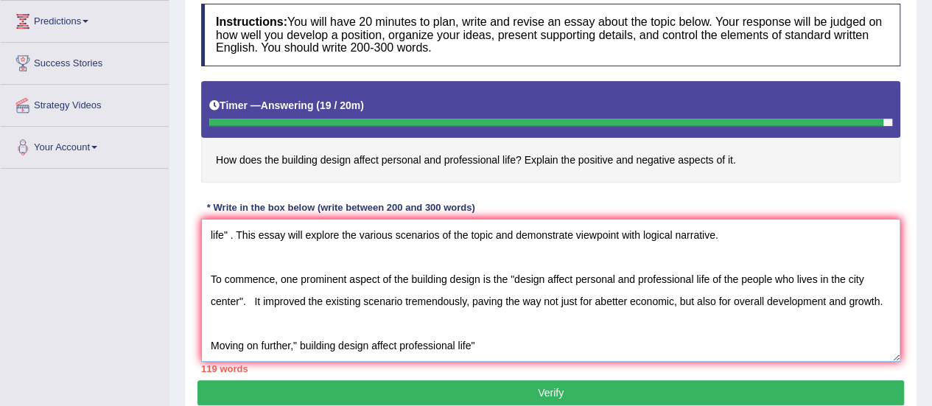
scroll to position [199, 0]
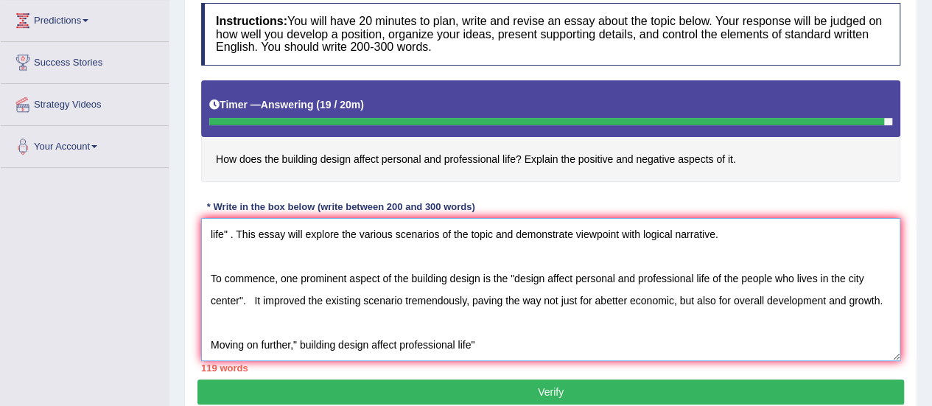
click at [476, 339] on textarea "In today's complex world, numerous issues and topics are subject to debate. One…" at bounding box center [550, 289] width 699 height 143
type textarea "In today's complex world, numerous issues and topics are subject to debate. One…"
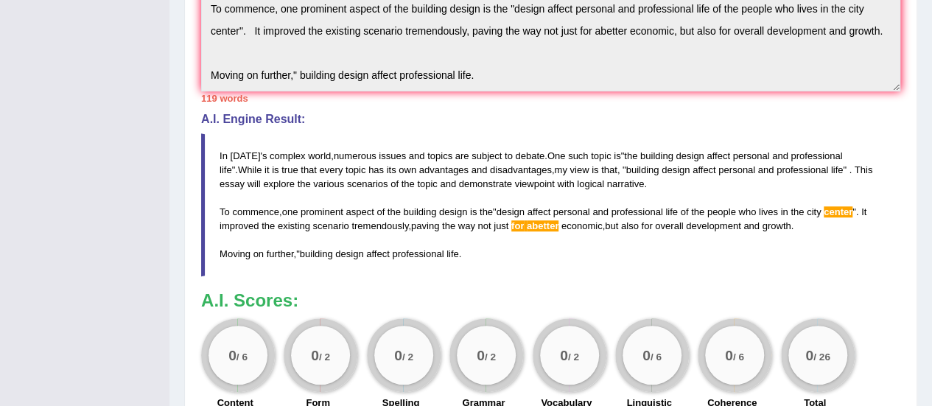
scroll to position [446, 0]
click at [476, 339] on div "0 / 2" at bounding box center [486, 355] width 59 height 59
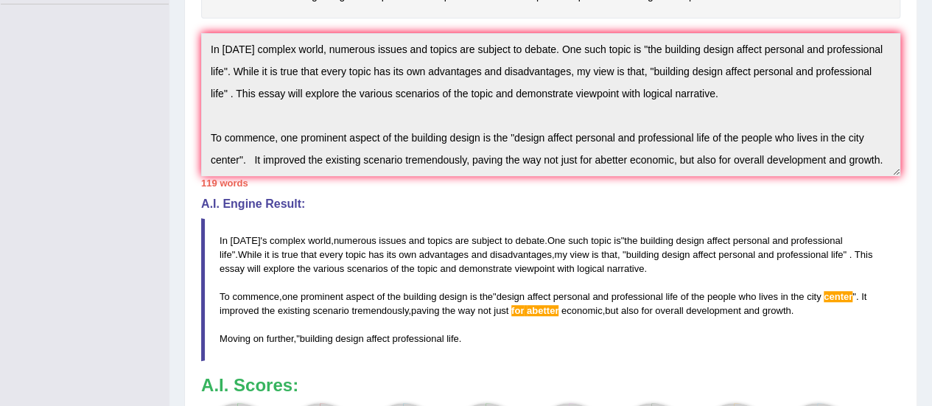
scroll to position [0, 0]
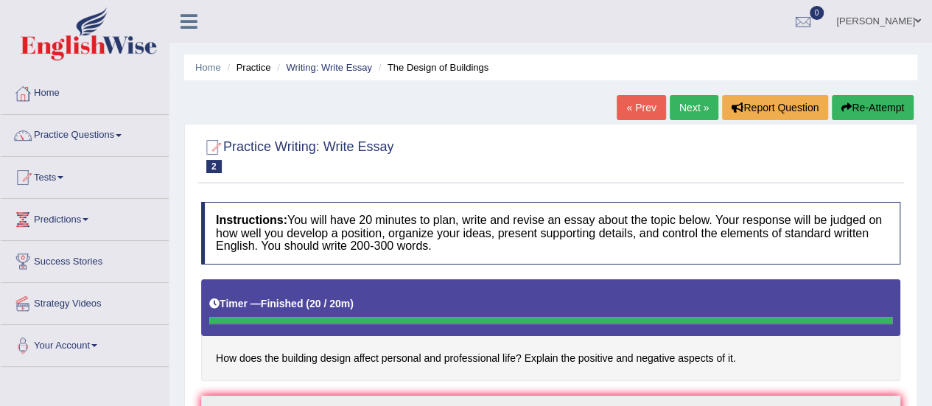
click at [913, 24] on link "Barbara" at bounding box center [878, 19] width 107 height 38
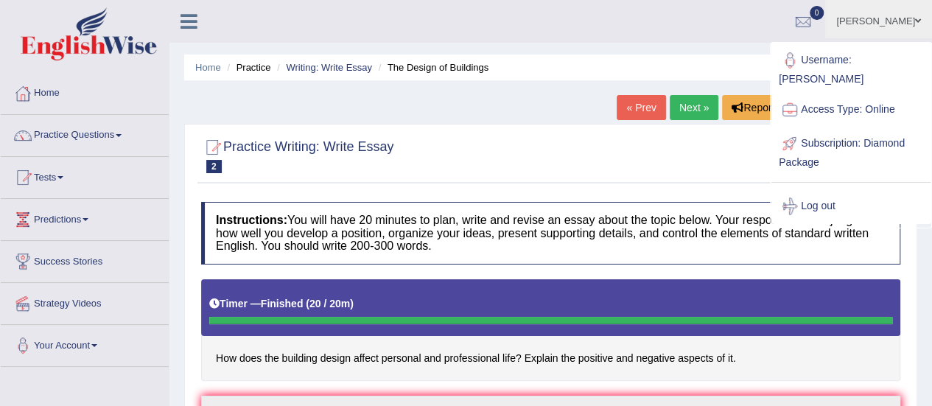
click at [828, 189] on link "Log out" at bounding box center [850, 206] width 159 height 34
